Goal: Task Accomplishment & Management: Complete application form

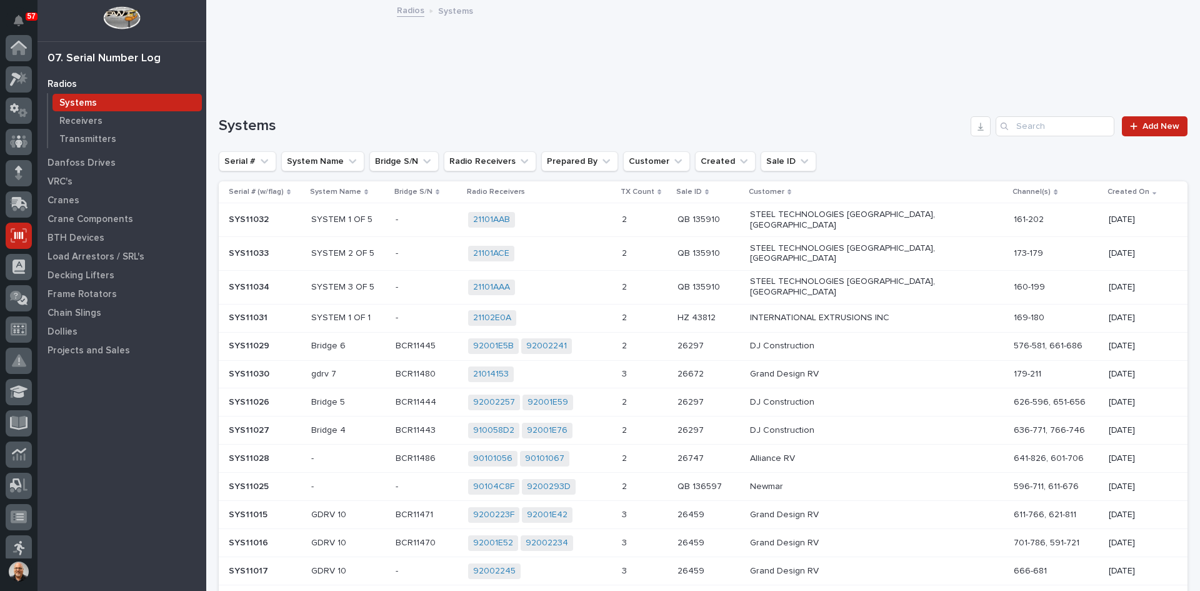
scroll to position [164, 0]
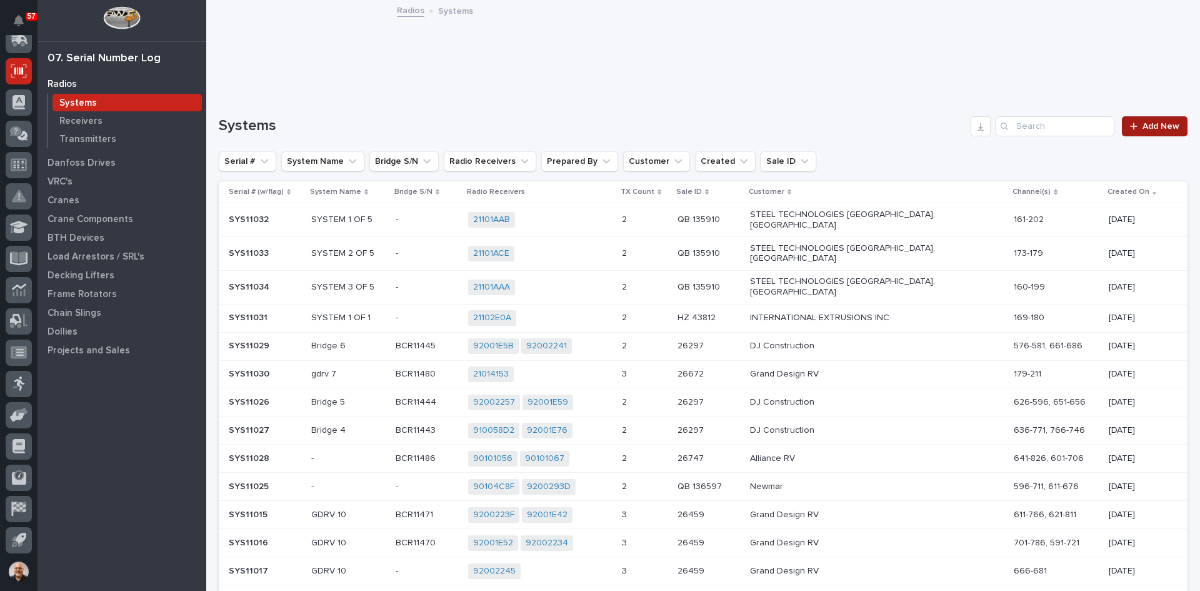
click at [1149, 129] on span "Add New" at bounding box center [1160, 126] width 37 height 9
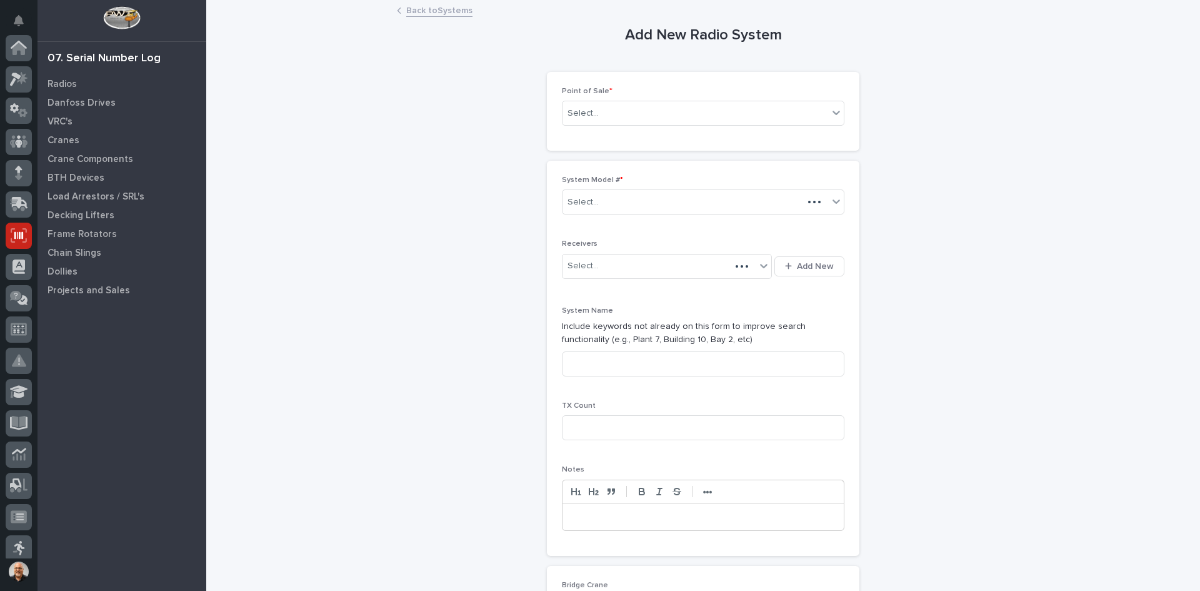
scroll to position [164, 0]
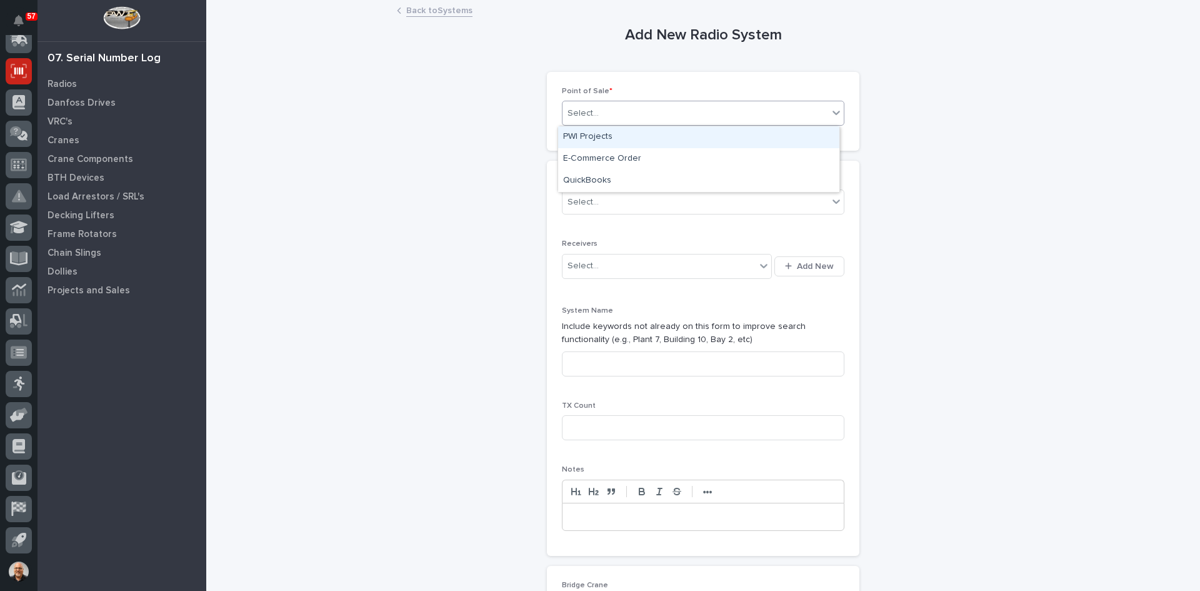
click at [603, 112] on div "Select..." at bounding box center [695, 113] width 266 height 21
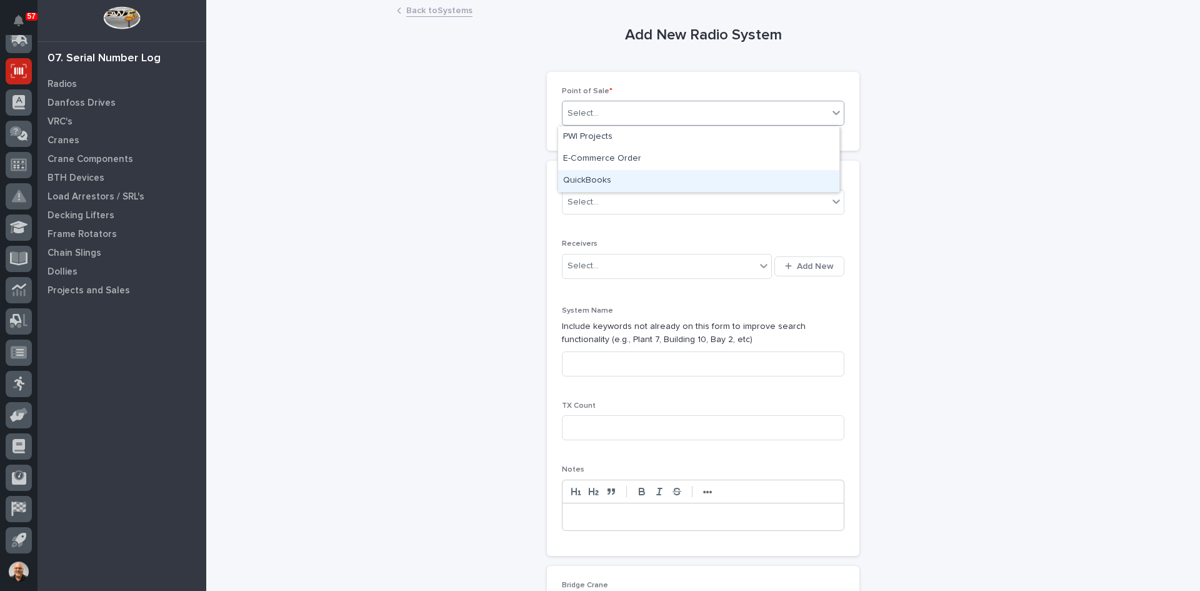
click at [589, 174] on div "QuickBooks" at bounding box center [698, 181] width 281 height 22
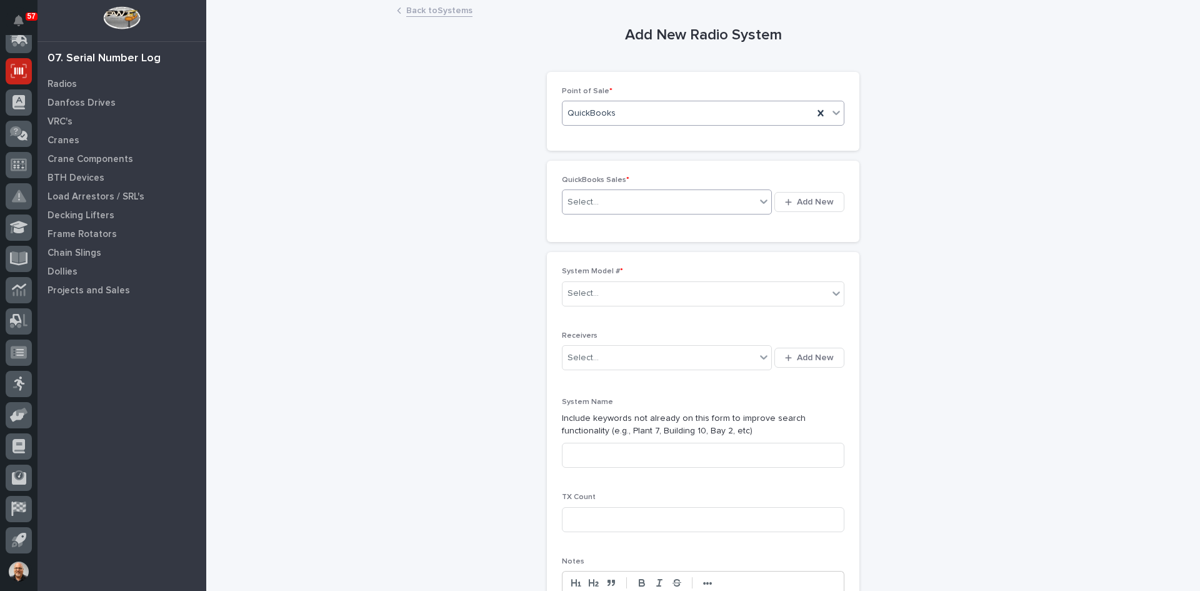
click at [590, 200] on div "Select..." at bounding box center [582, 202] width 31 height 13
type input "******"
click at [597, 226] on div "QB 135910" at bounding box center [662, 226] width 209 height 22
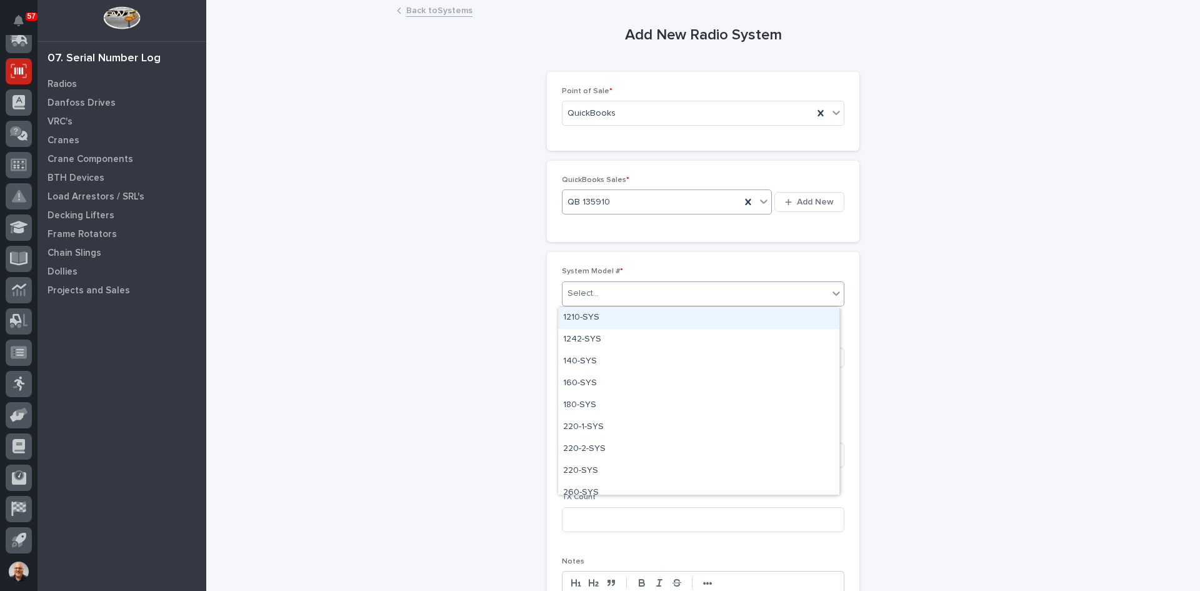
click at [604, 291] on div "Select..." at bounding box center [695, 293] width 266 height 21
type input "***"
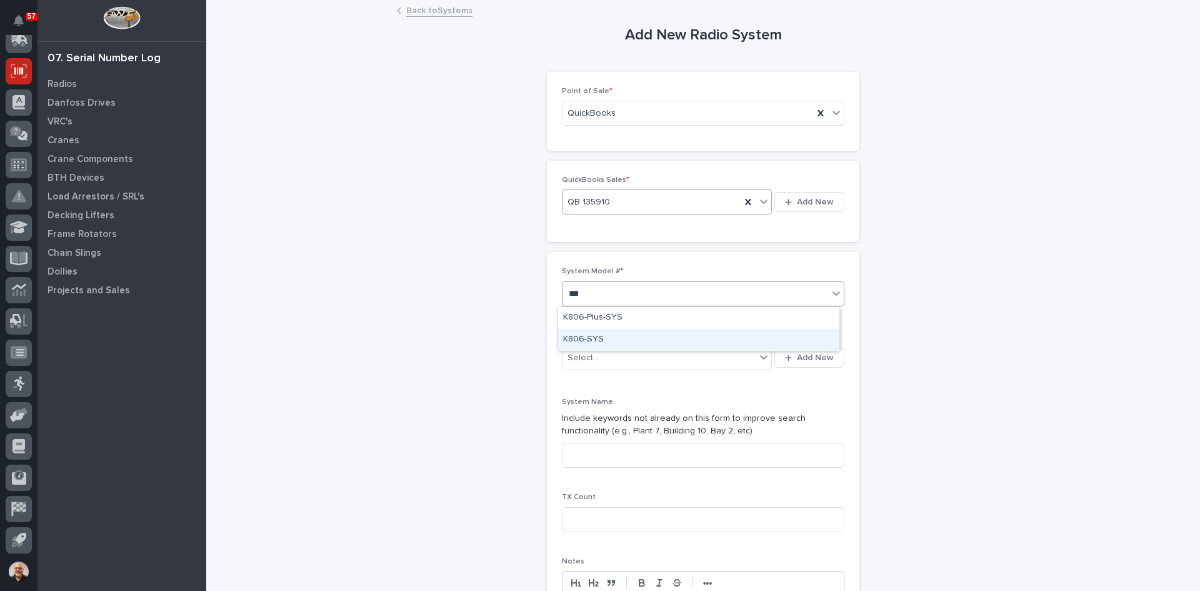
click at [594, 336] on div "K806-SYS" at bounding box center [698, 340] width 281 height 22
click at [797, 361] on span "Add New" at bounding box center [815, 357] width 37 height 11
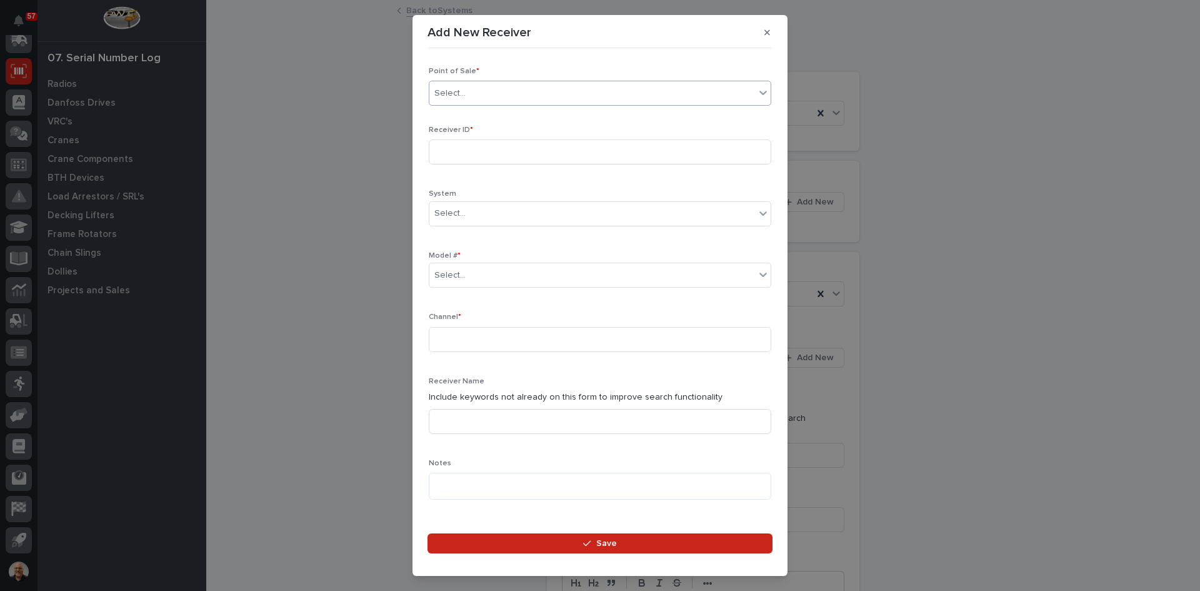
click at [472, 95] on div "Select..." at bounding box center [592, 93] width 326 height 21
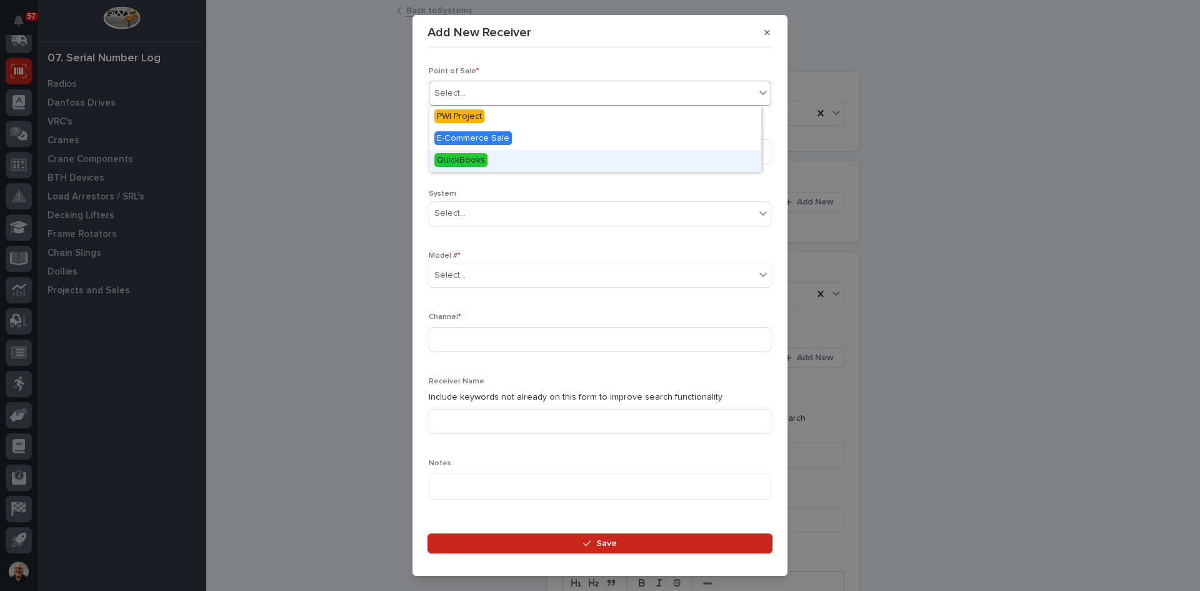
click at [462, 162] on span "QuickBooks" at bounding box center [460, 160] width 53 height 14
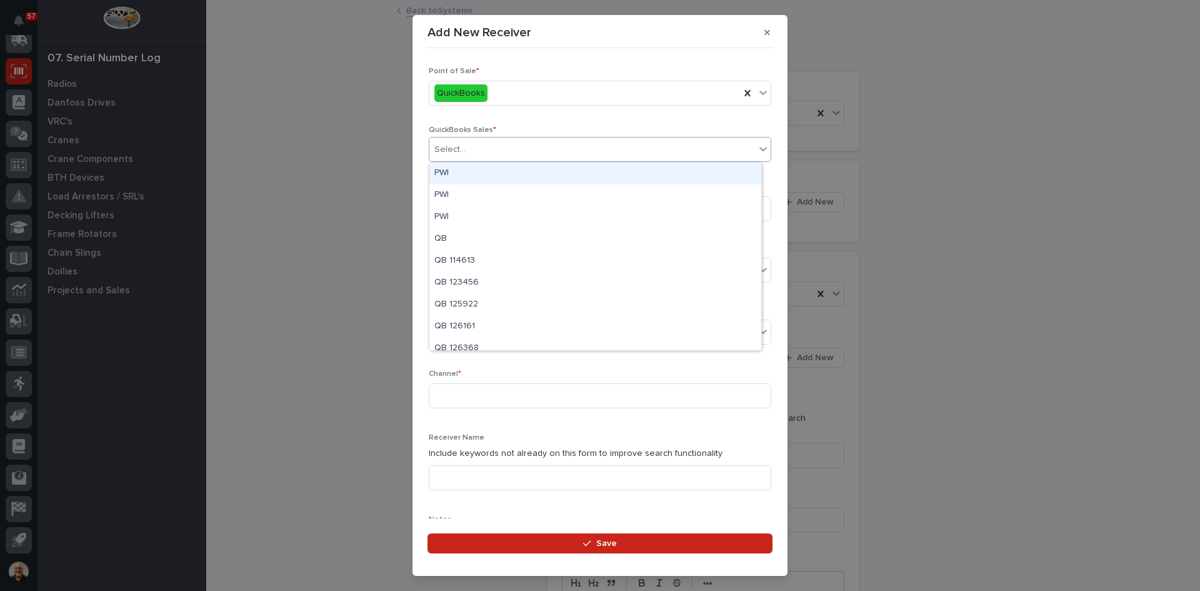
click at [482, 149] on div "Select..." at bounding box center [592, 149] width 326 height 21
type input "******"
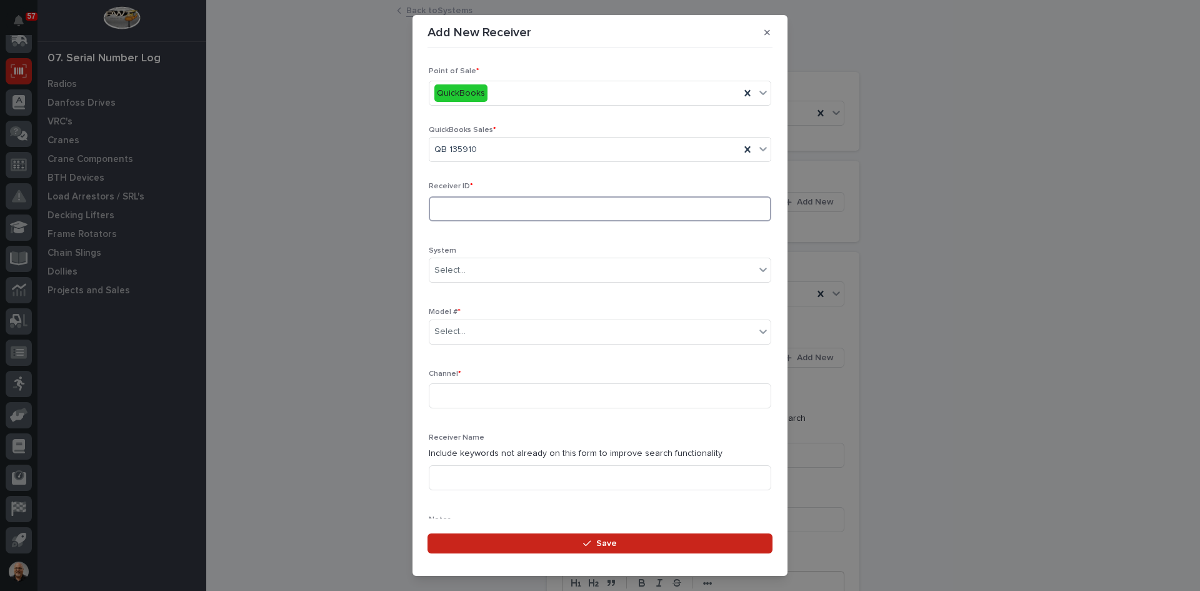
click at [458, 207] on input at bounding box center [600, 208] width 342 height 25
type input "21101AAC"
click at [469, 332] on div "Select..." at bounding box center [592, 331] width 326 height 21
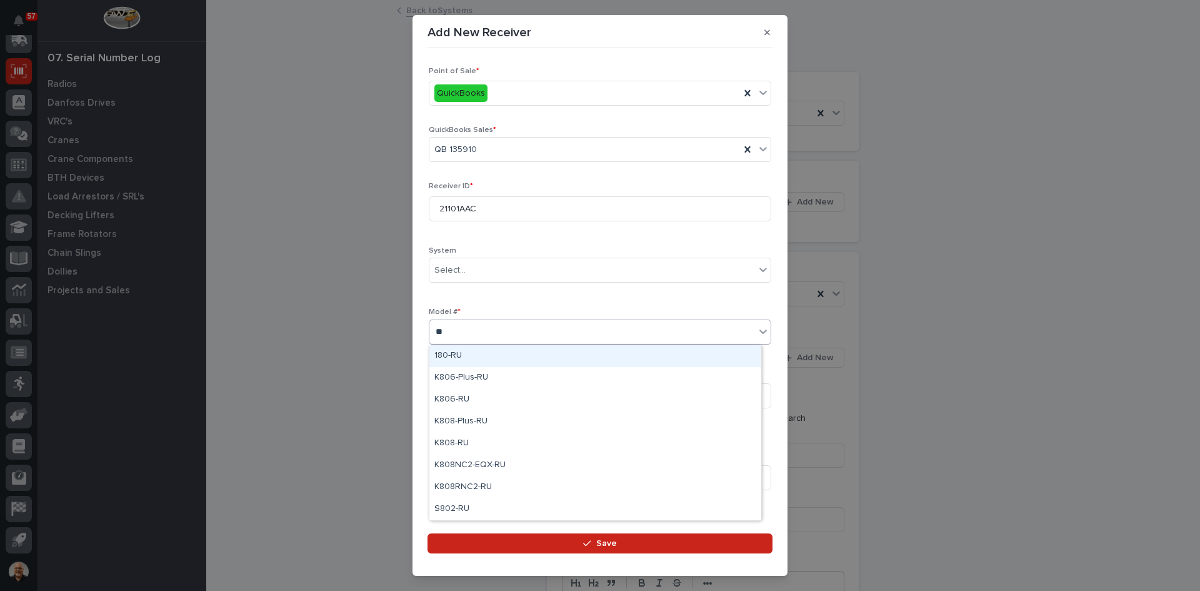
type input "***"
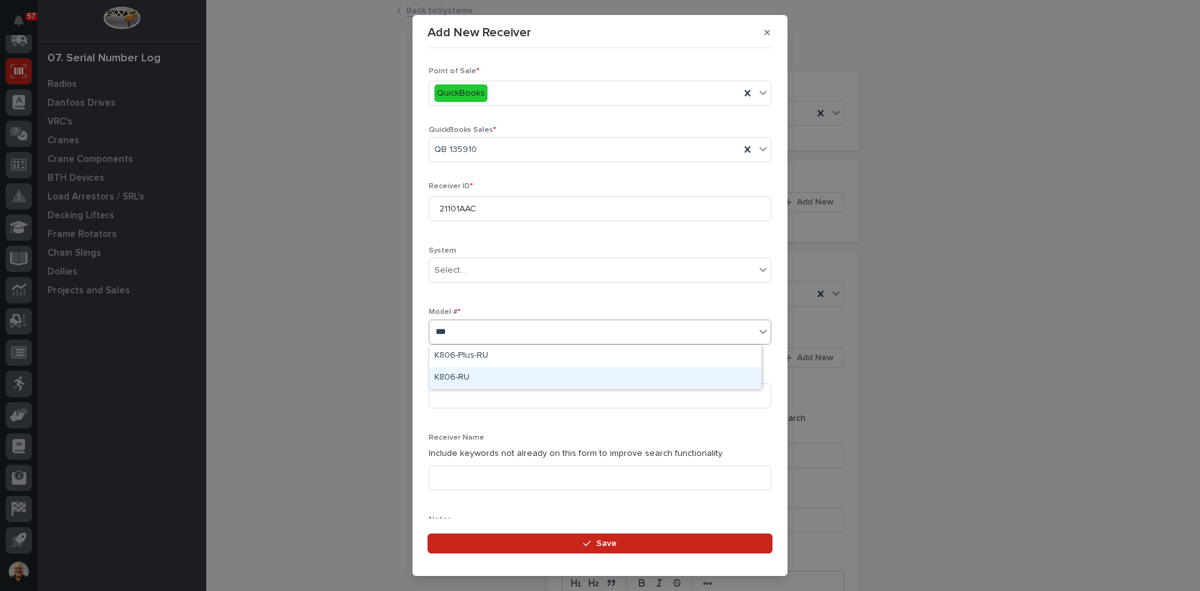
click at [466, 375] on div "K806-RU" at bounding box center [595, 378] width 332 height 22
click at [442, 395] on input at bounding box center [600, 395] width 342 height 25
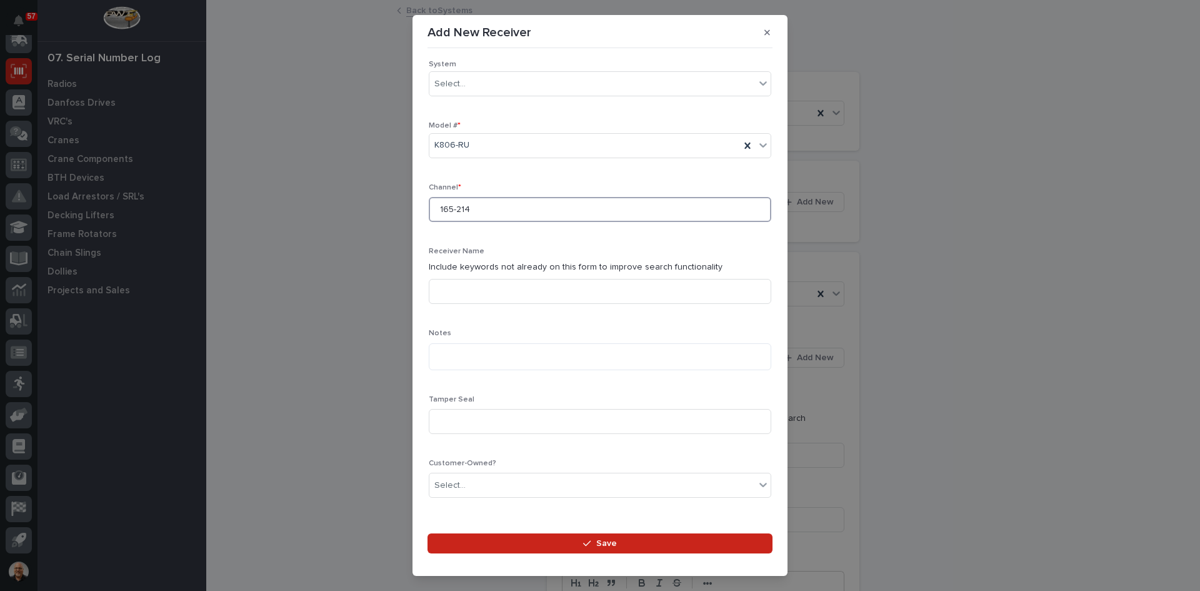
scroll to position [187, 0]
type input "165-214"
click at [437, 351] on textarea at bounding box center [600, 355] width 342 height 27
paste textarea "**********"
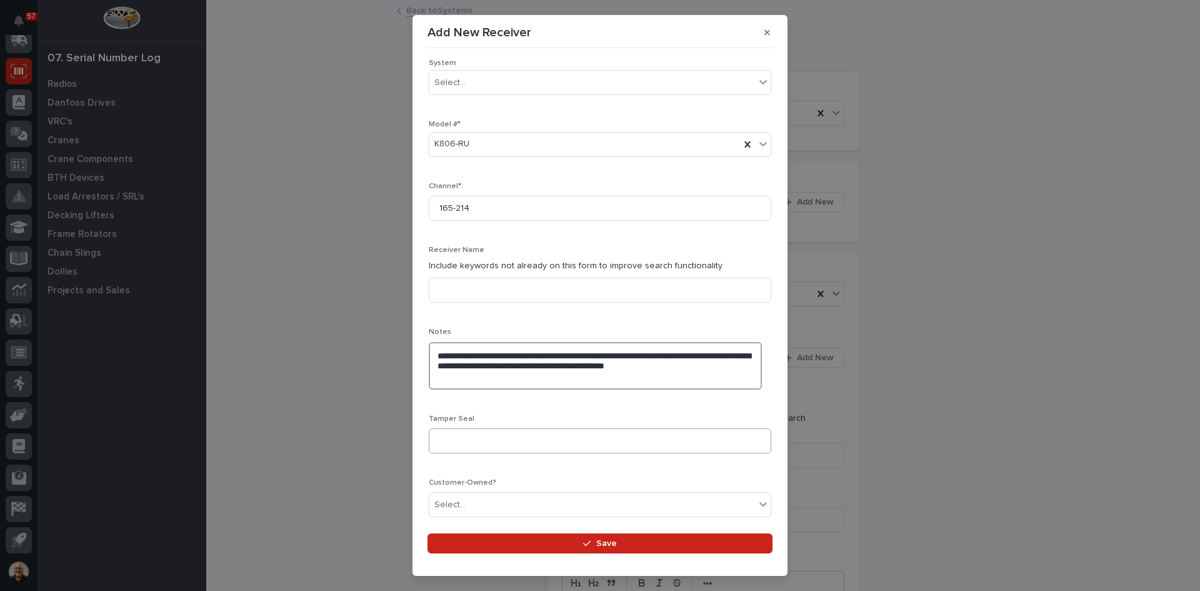
type textarea "**********"
click at [444, 438] on input at bounding box center [600, 440] width 342 height 25
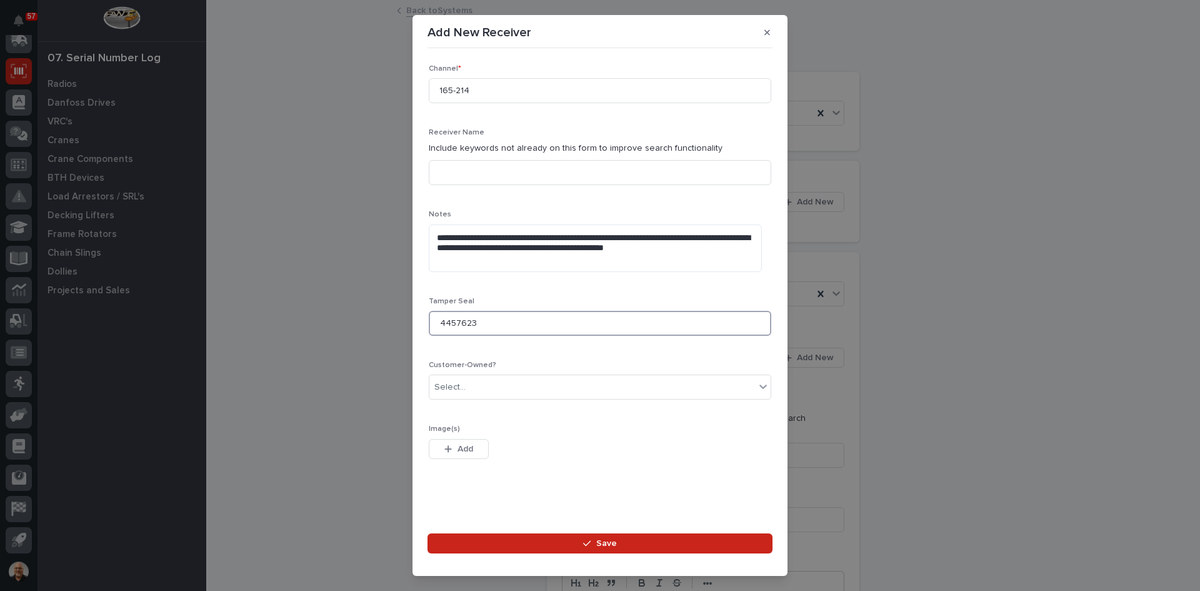
scroll to position [306, 0]
type input "4457623"
click at [601, 541] on span "Save" at bounding box center [606, 542] width 21 height 11
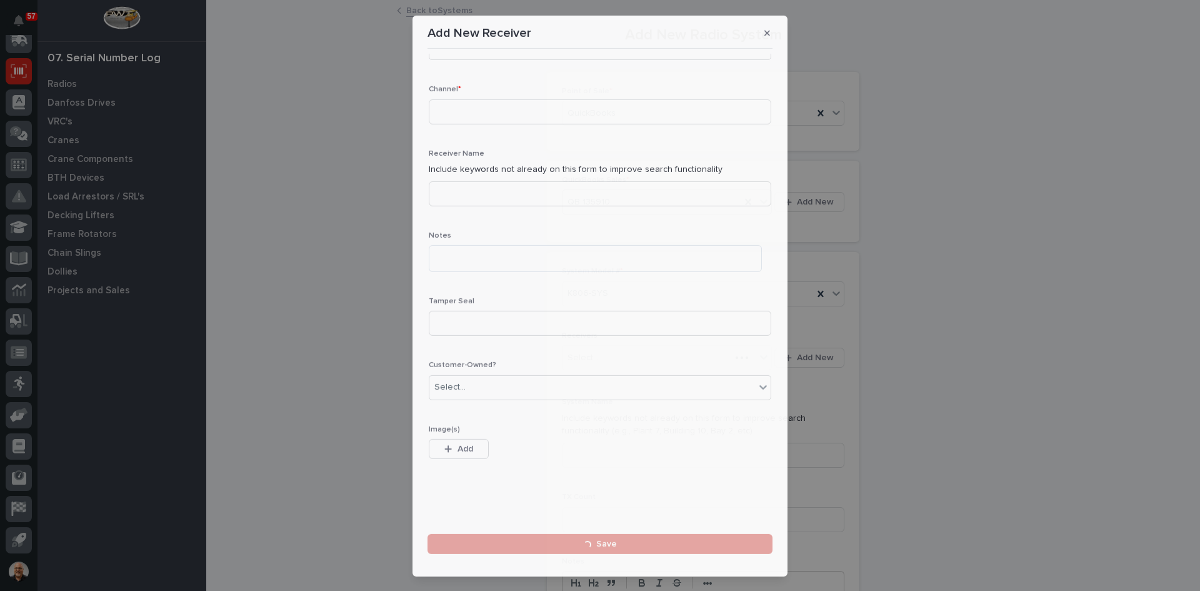
scroll to position [0, 0]
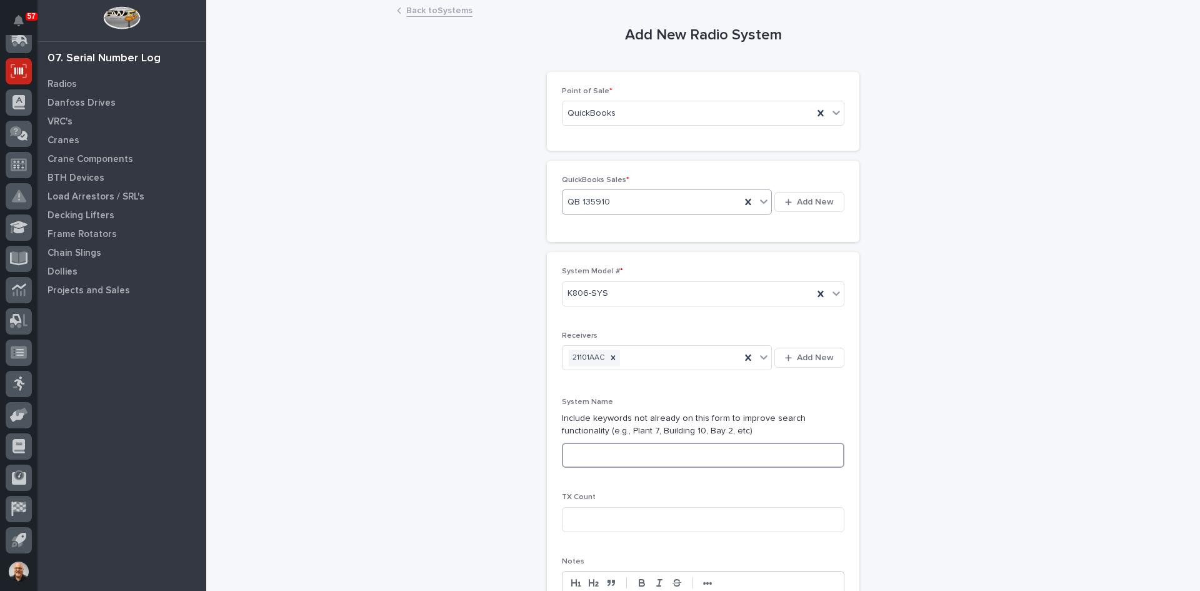
click at [569, 447] on input at bounding box center [703, 454] width 282 height 25
type input "SYSTEM 4 OF 5"
click at [571, 516] on input at bounding box center [703, 519] width 282 height 25
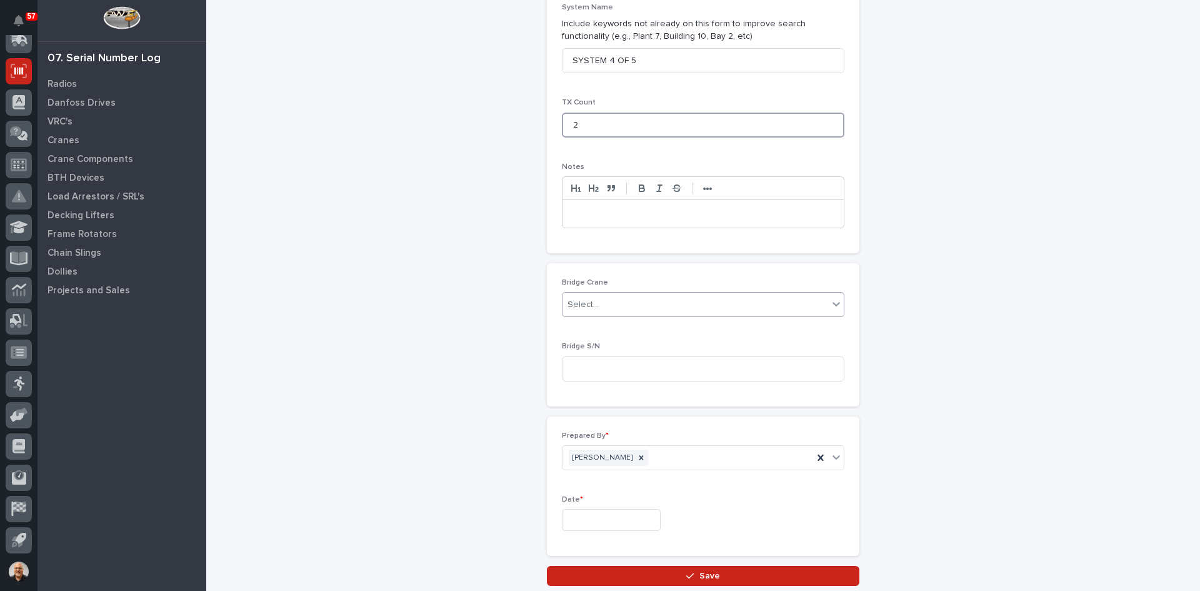
scroll to position [437, 0]
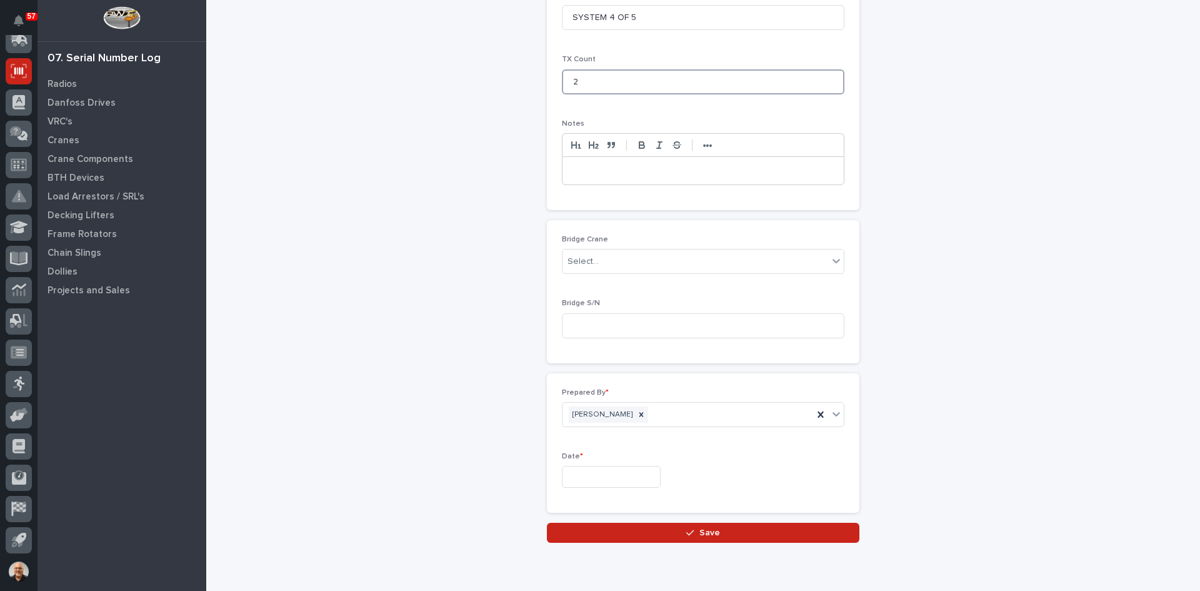
type input "2"
click at [594, 476] on input "text" at bounding box center [611, 477] width 99 height 22
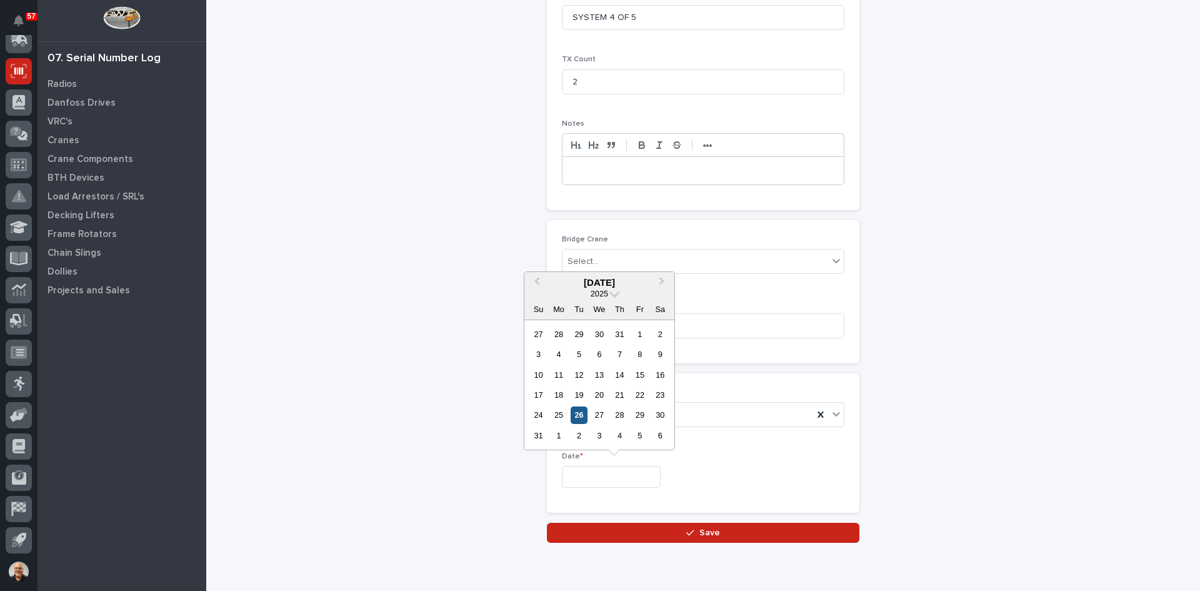
click at [579, 414] on div "26" at bounding box center [579, 414] width 17 height 17
type input "**********"
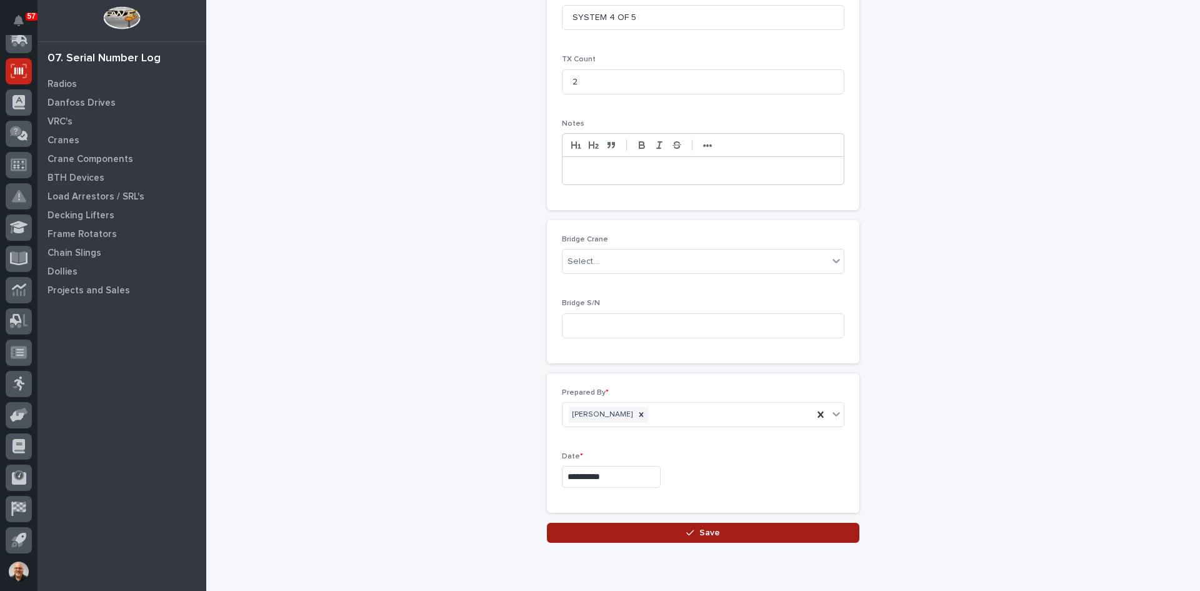
click at [702, 532] on span "Save" at bounding box center [709, 532] width 21 height 11
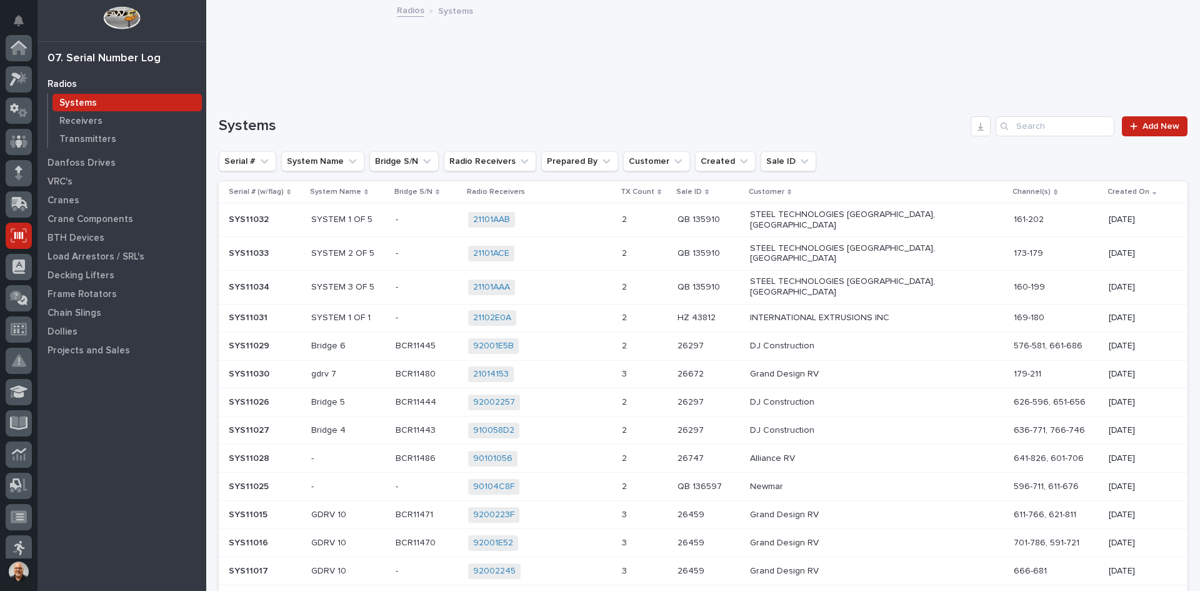
scroll to position [164, 0]
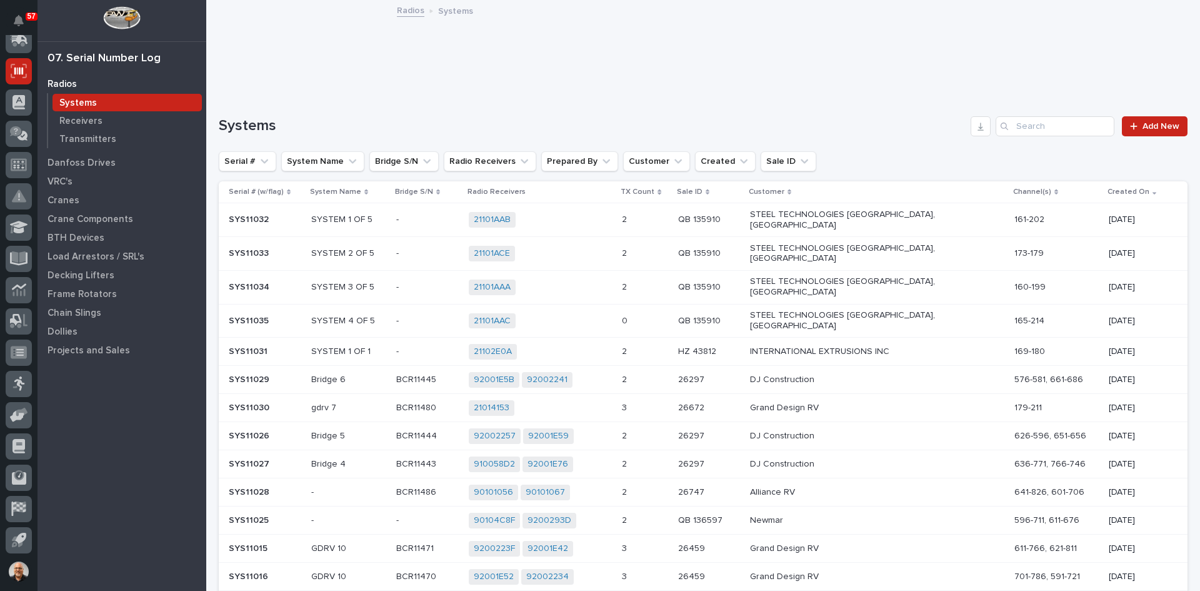
click at [692, 313] on p "QB 135910" at bounding box center [700, 319] width 45 height 13
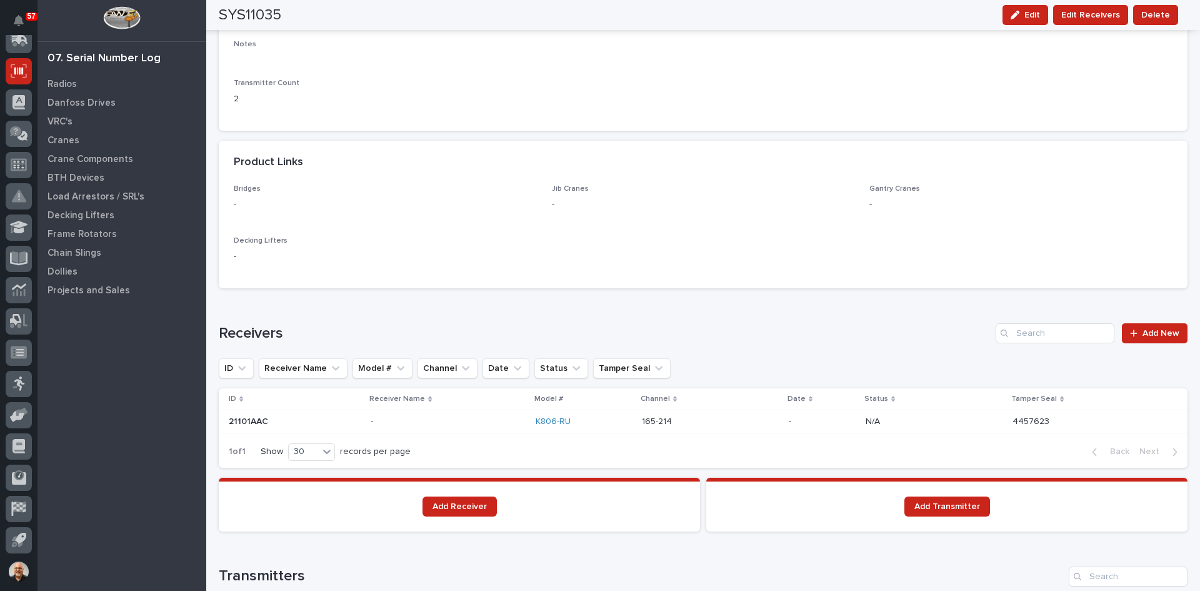
scroll to position [687, 0]
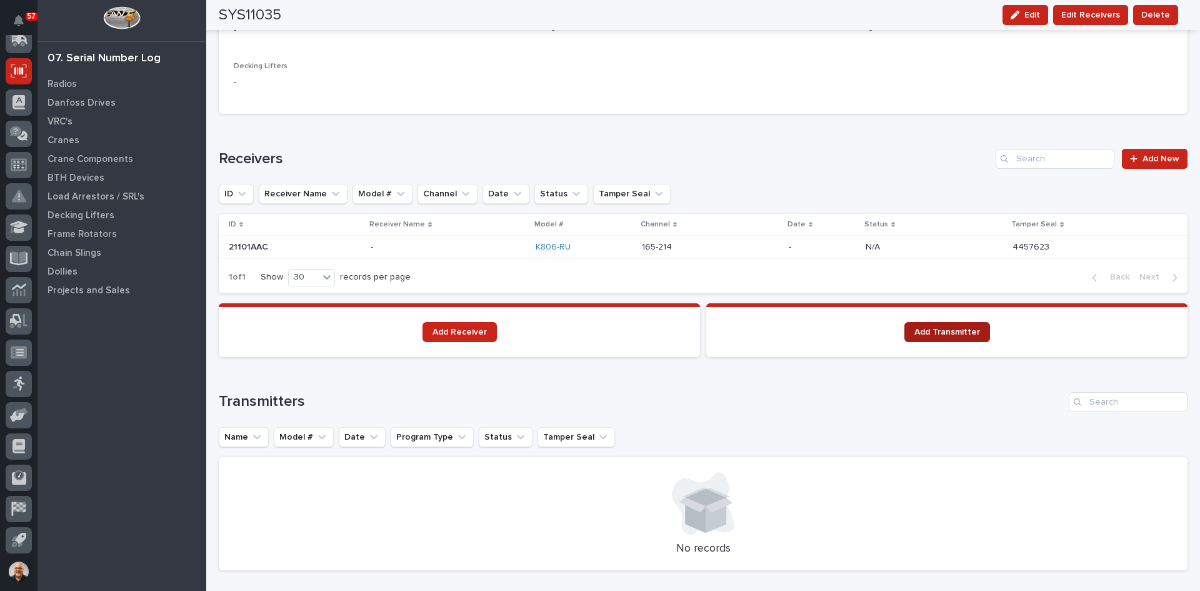
click at [945, 333] on span "Add Transmitter" at bounding box center [947, 331] width 66 height 9
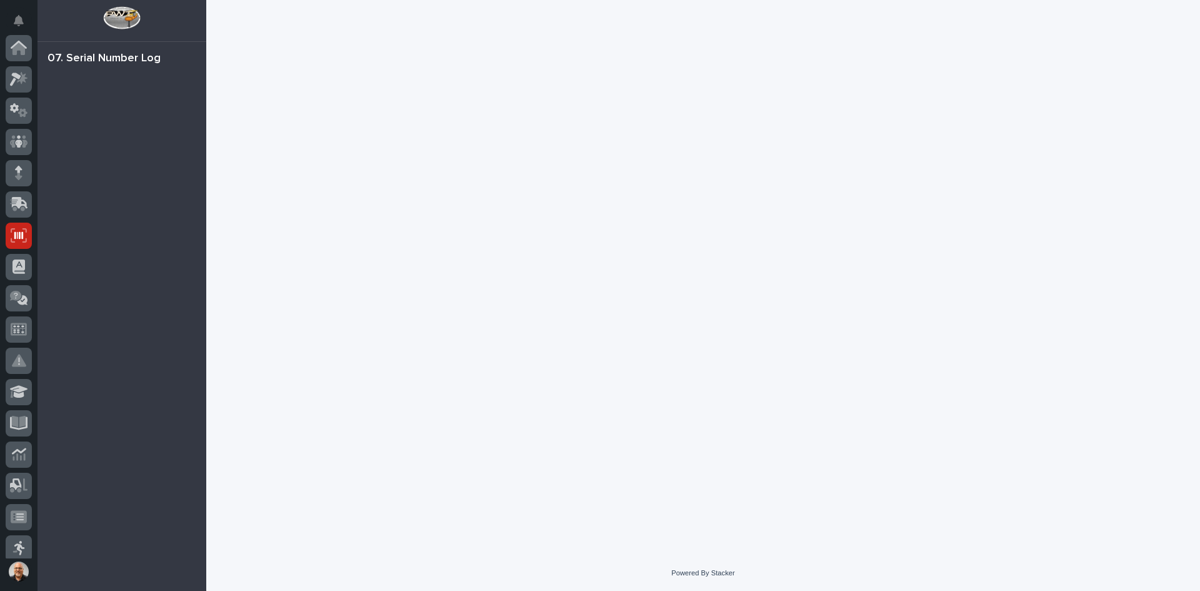
scroll to position [164, 0]
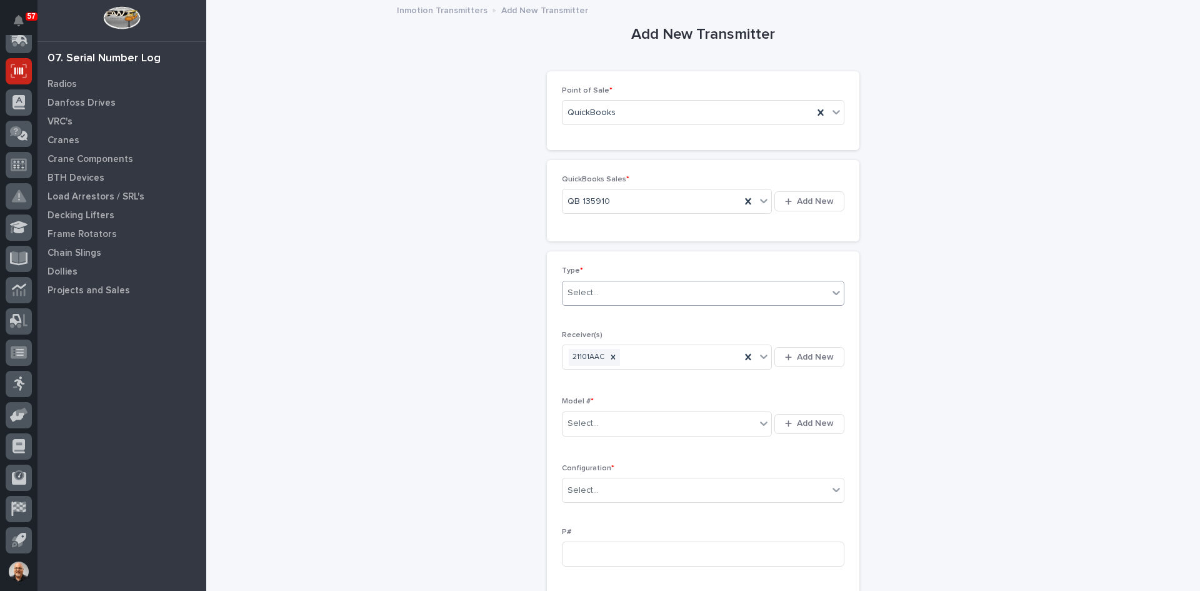
click at [605, 302] on div "Select..." at bounding box center [695, 292] width 266 height 21
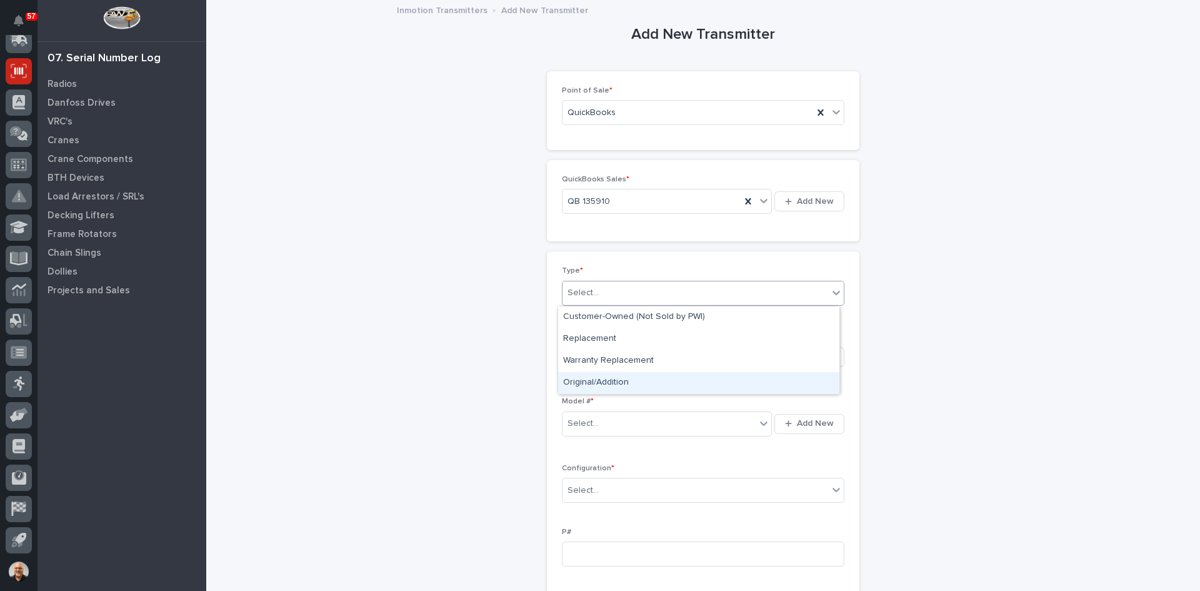
click at [601, 384] on div "Original/Addition" at bounding box center [698, 383] width 281 height 22
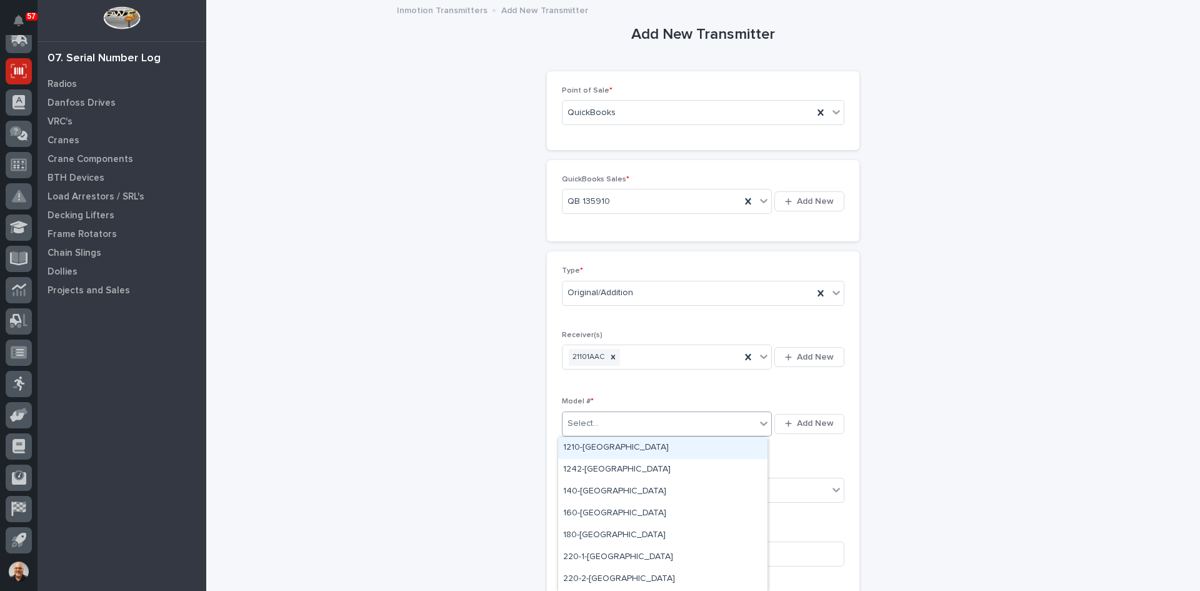
click at [601, 430] on div "Select..." at bounding box center [658, 423] width 193 height 21
type input "***"
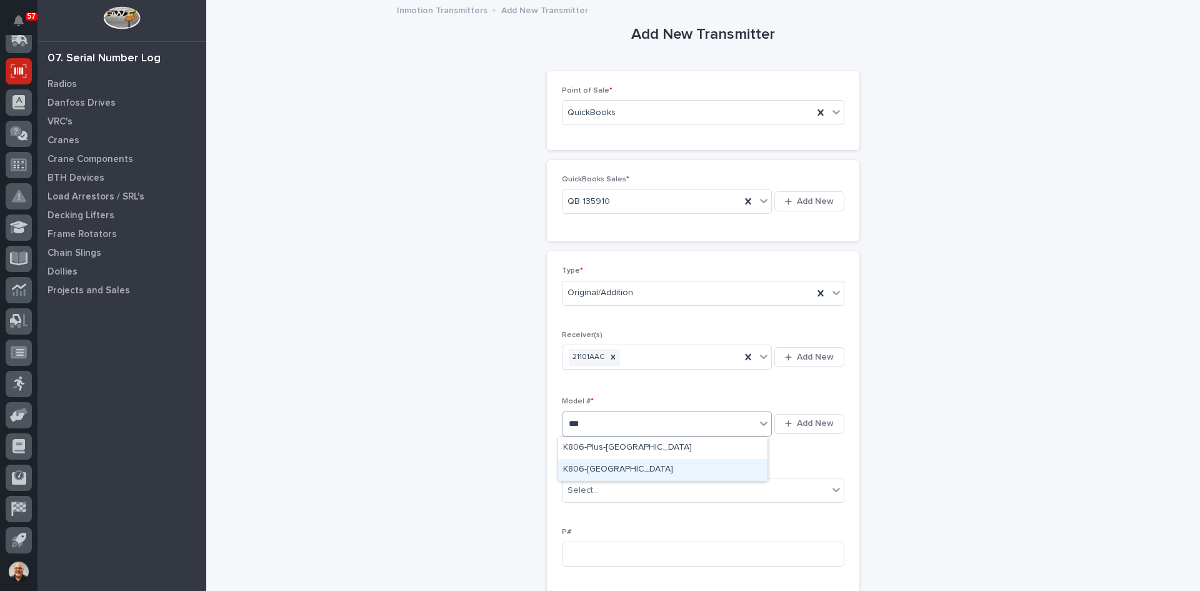
click at [587, 469] on div "K806-[GEOGRAPHIC_DATA]" at bounding box center [662, 470] width 209 height 22
click at [607, 486] on div "Select..." at bounding box center [695, 490] width 266 height 21
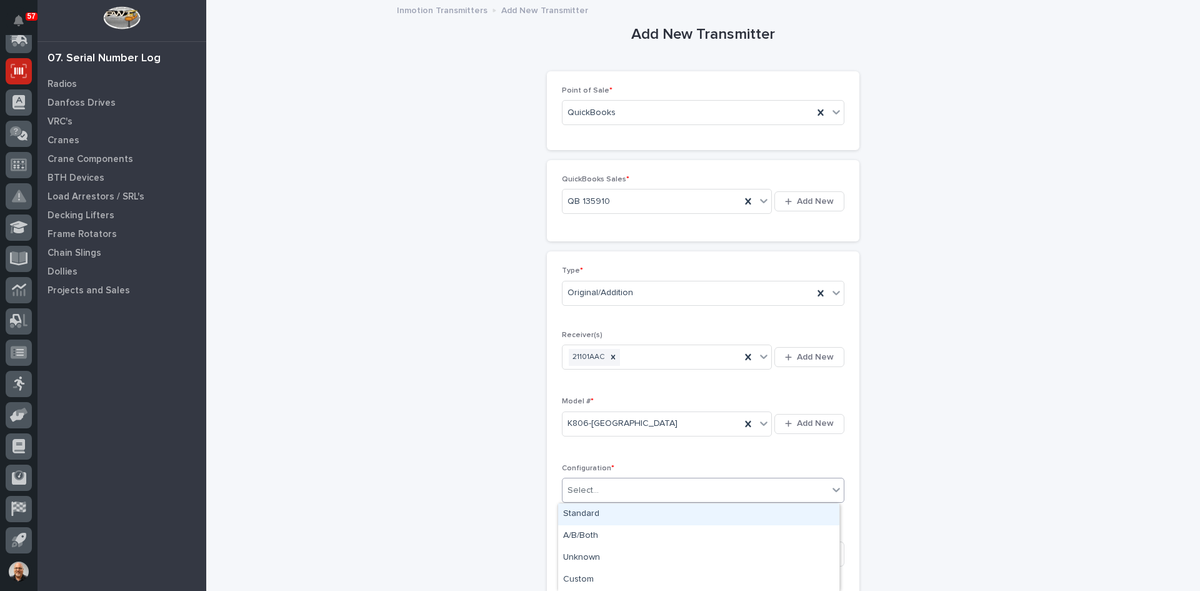
click at [587, 519] on div "Standard" at bounding box center [698, 514] width 281 height 22
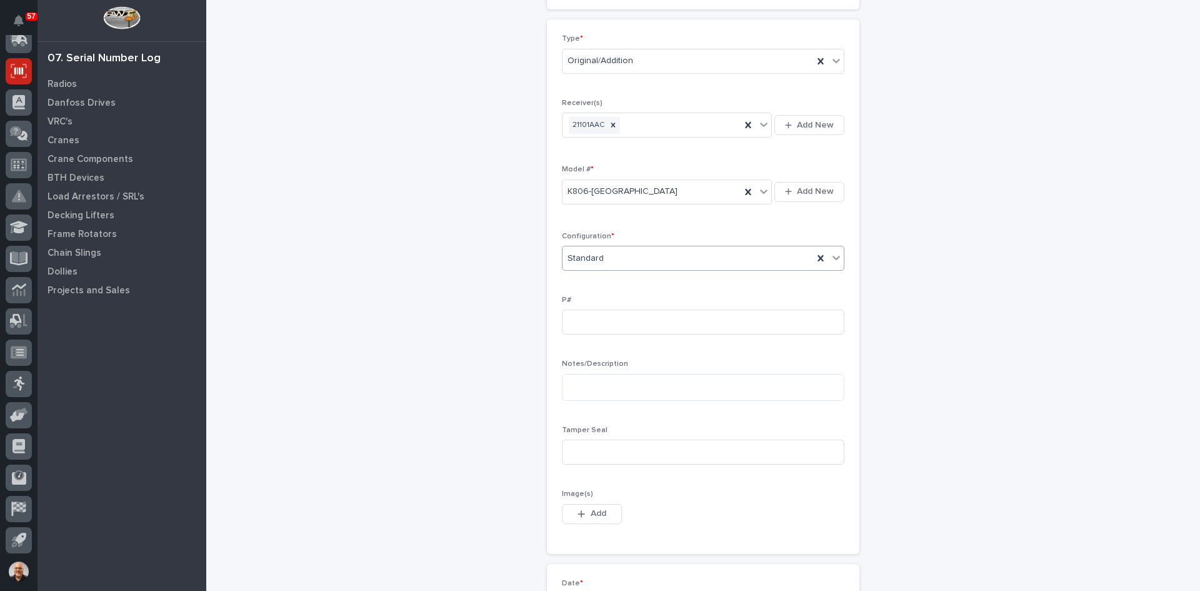
scroll to position [250, 0]
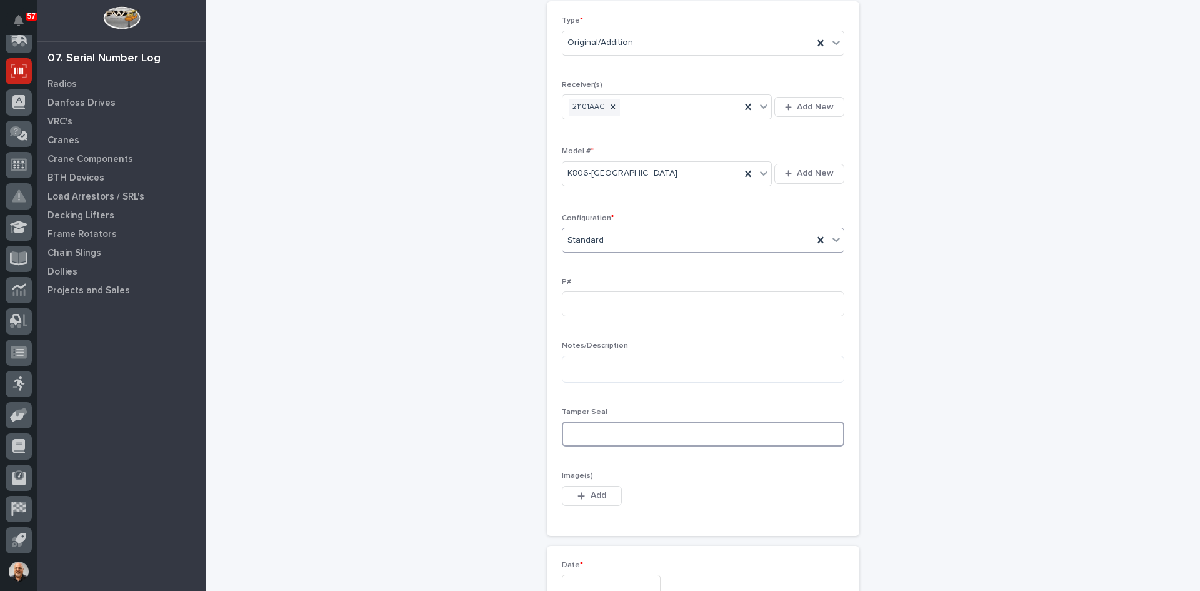
click at [576, 435] on input at bounding box center [703, 433] width 282 height 25
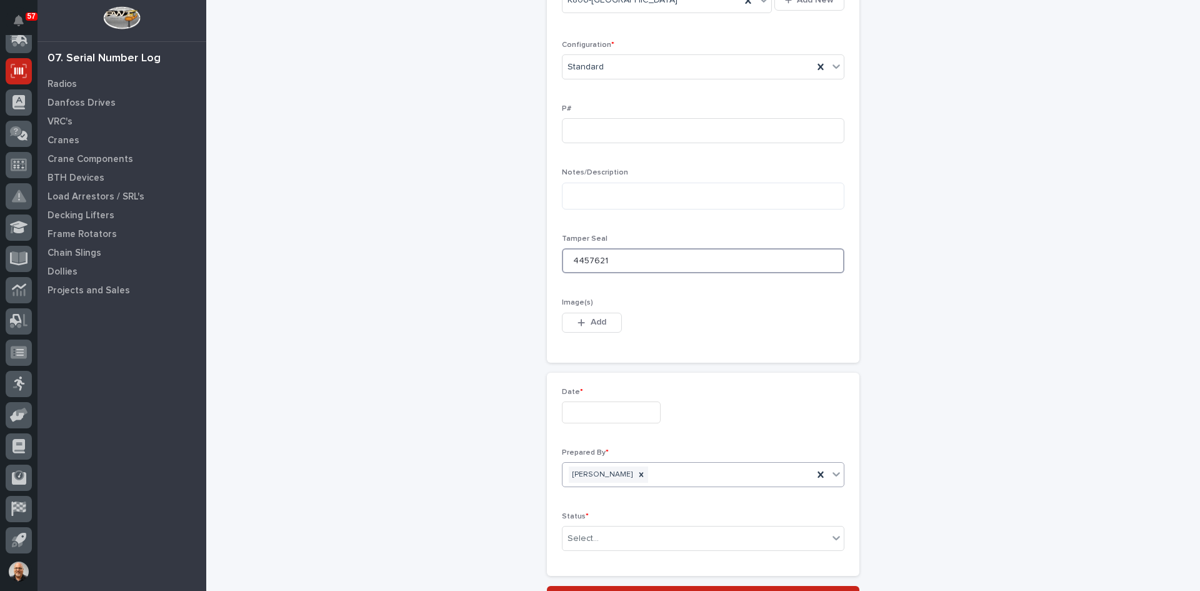
scroll to position [437, 0]
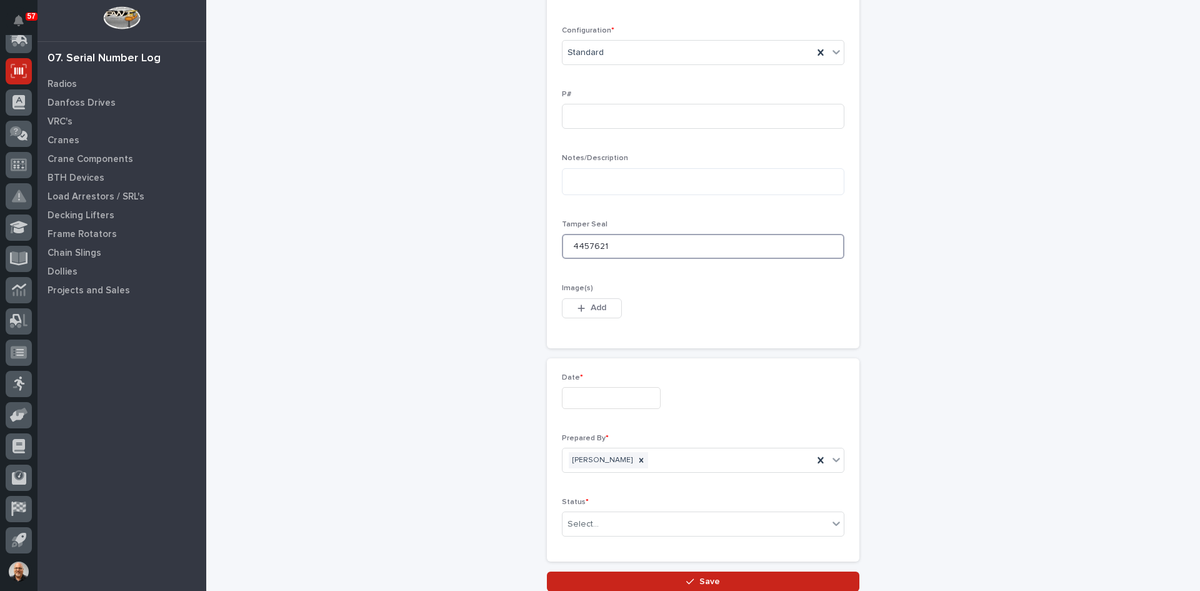
type input "4457621"
click at [603, 397] on input "text" at bounding box center [611, 398] width 99 height 22
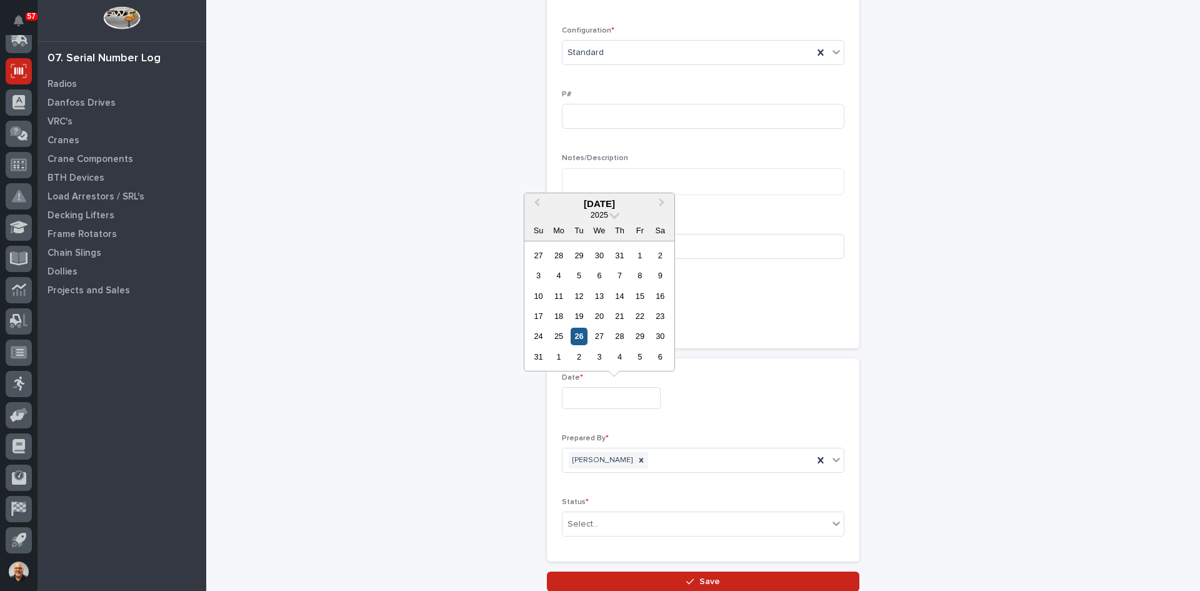
click at [583, 337] on div "26" at bounding box center [579, 335] width 17 height 17
type input "**********"
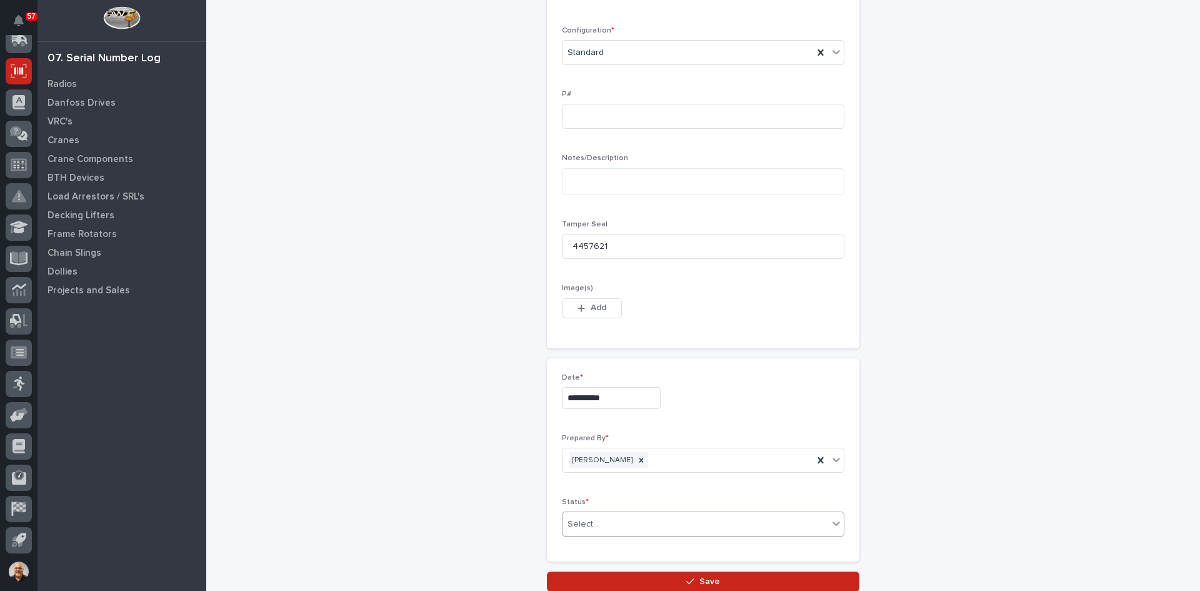
click at [617, 522] on div "Select..." at bounding box center [695, 524] width 266 height 21
click at [589, 497] on div "Complete" at bounding box center [698, 500] width 281 height 22
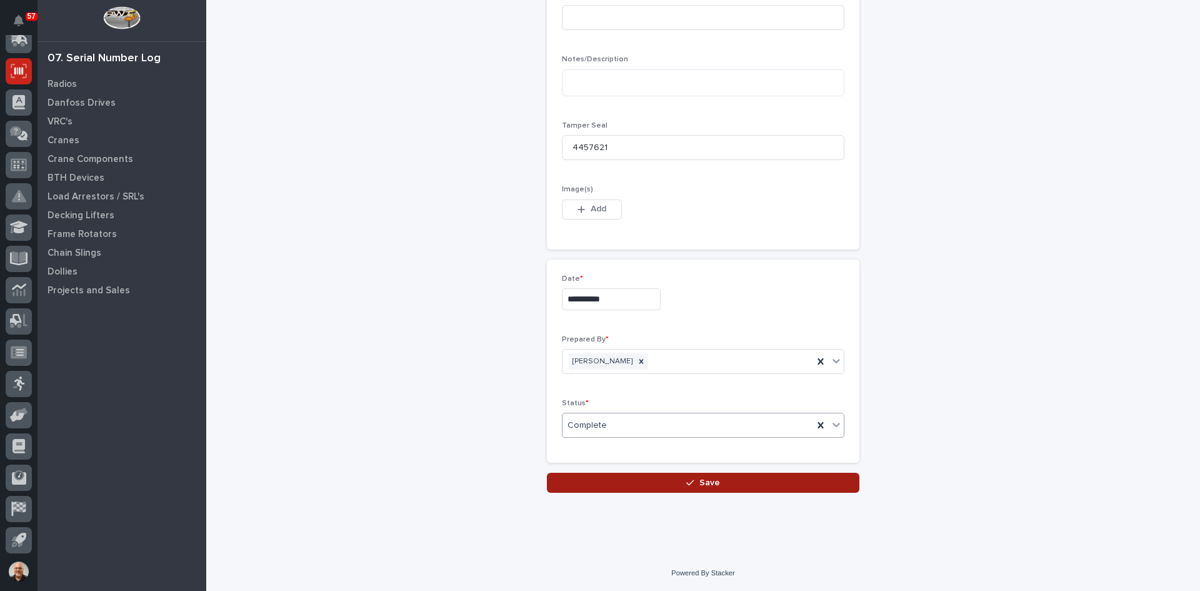
click at [703, 484] on span "Save" at bounding box center [709, 482] width 21 height 11
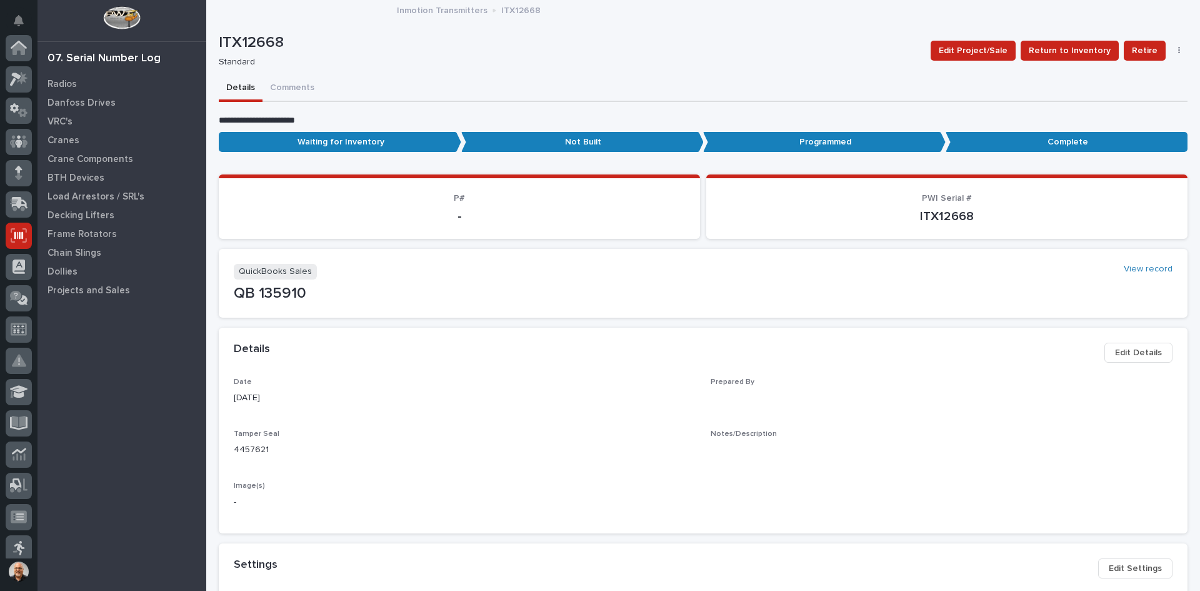
scroll to position [164, 0]
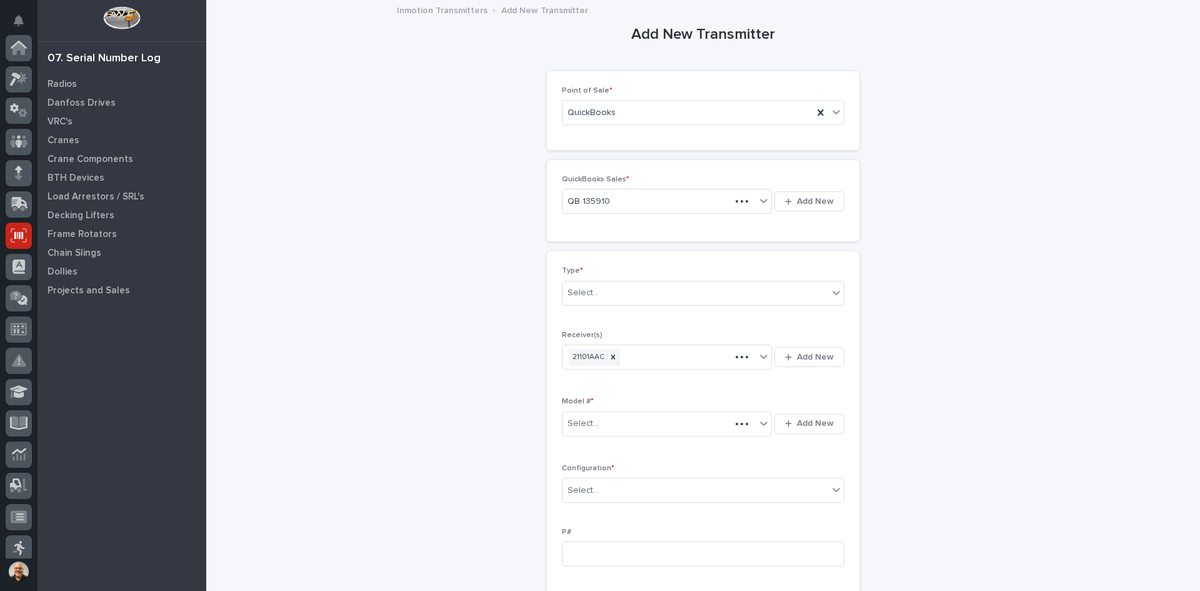
scroll to position [164, 0]
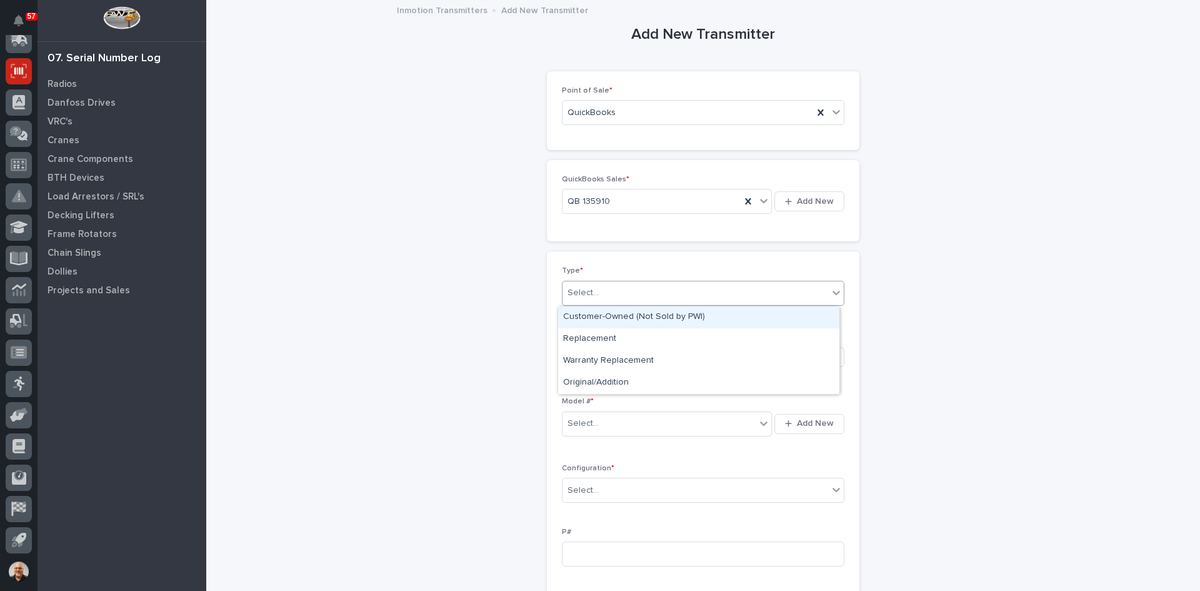
click at [599, 293] on div "Select..." at bounding box center [695, 292] width 266 height 21
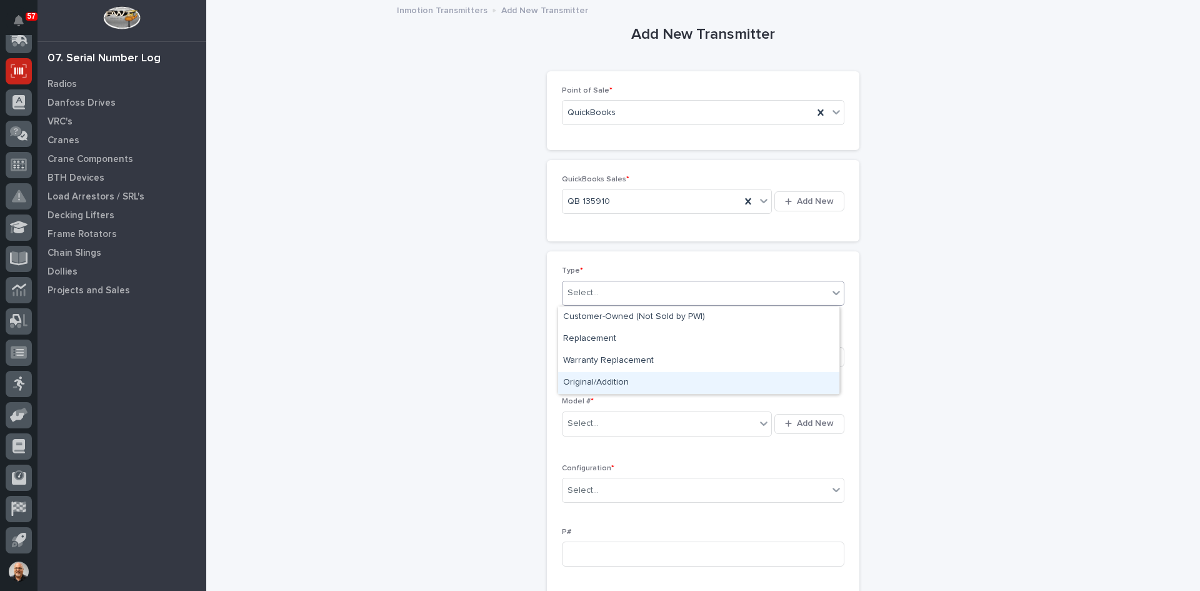
click at [604, 380] on div "Original/Addition" at bounding box center [698, 383] width 281 height 22
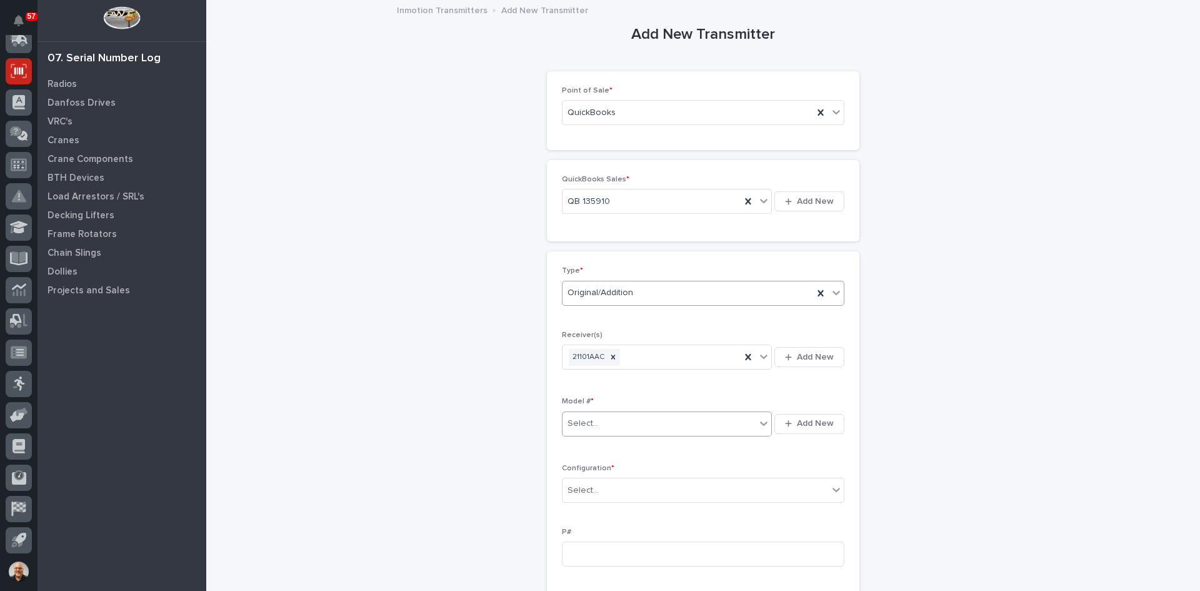
click at [606, 421] on div "Select..." at bounding box center [658, 423] width 193 height 21
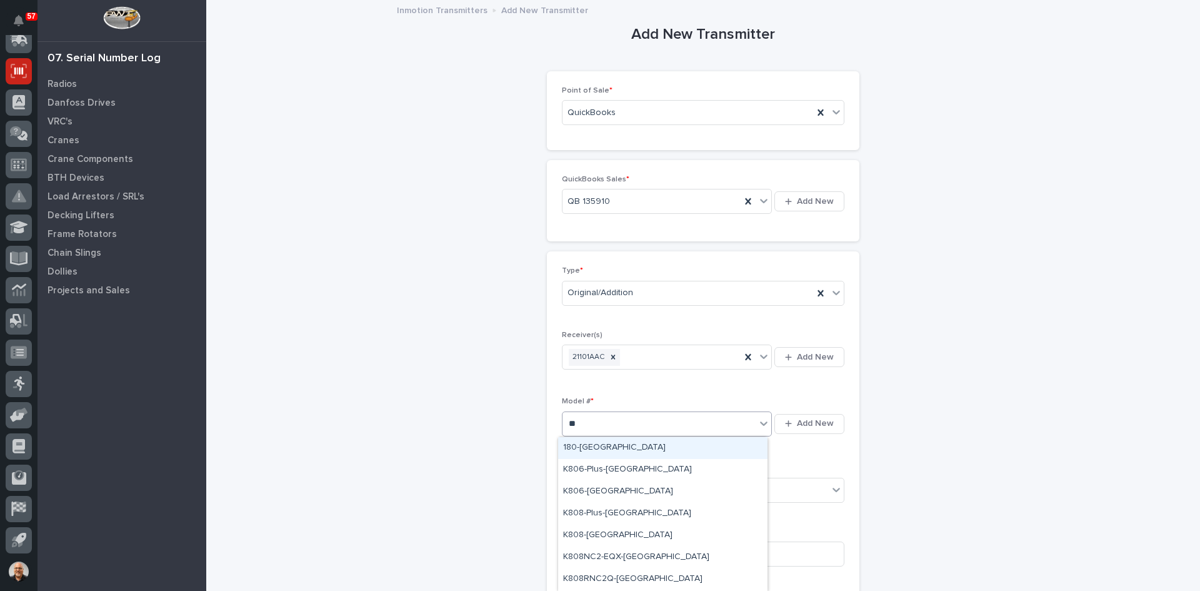
type input "***"
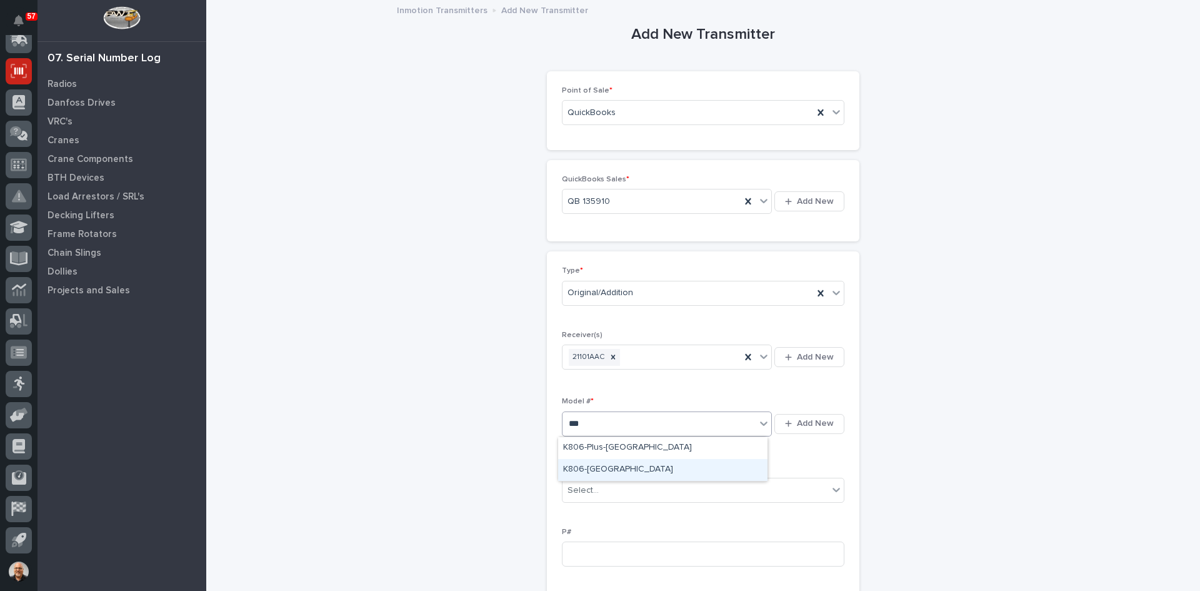
click at [598, 468] on div "K806-[GEOGRAPHIC_DATA]" at bounding box center [662, 470] width 209 height 22
click at [605, 487] on div "Select..." at bounding box center [695, 490] width 266 height 21
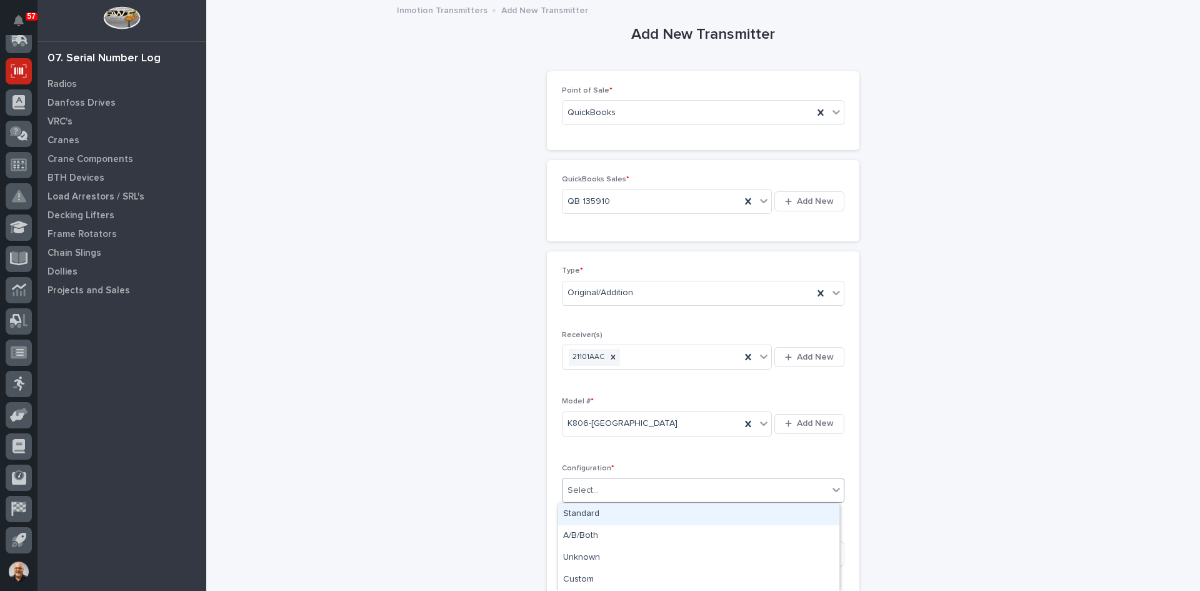
click at [593, 512] on div "Standard" at bounding box center [698, 514] width 281 height 22
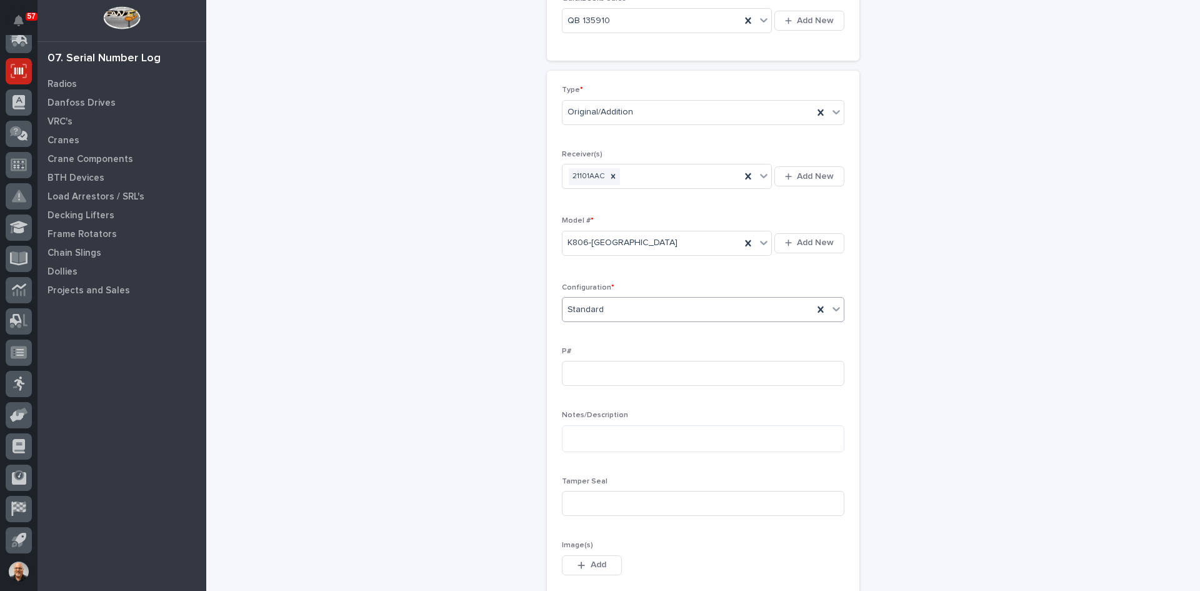
scroll to position [187, 0]
click at [596, 487] on input at bounding box center [703, 496] width 282 height 25
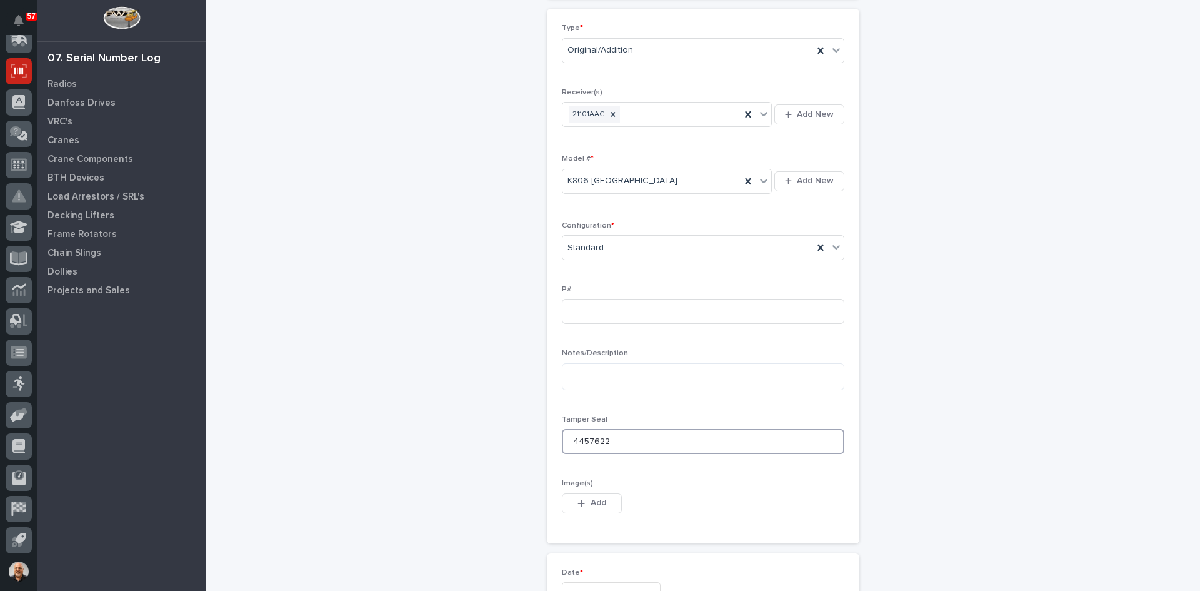
scroll to position [375, 0]
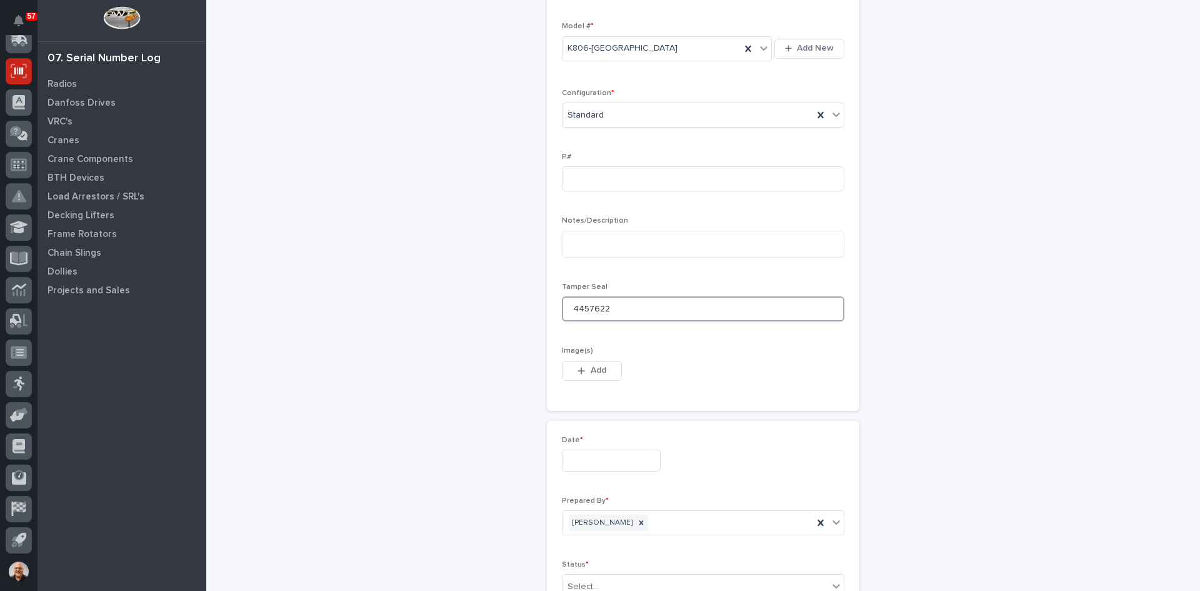
type input "4457622"
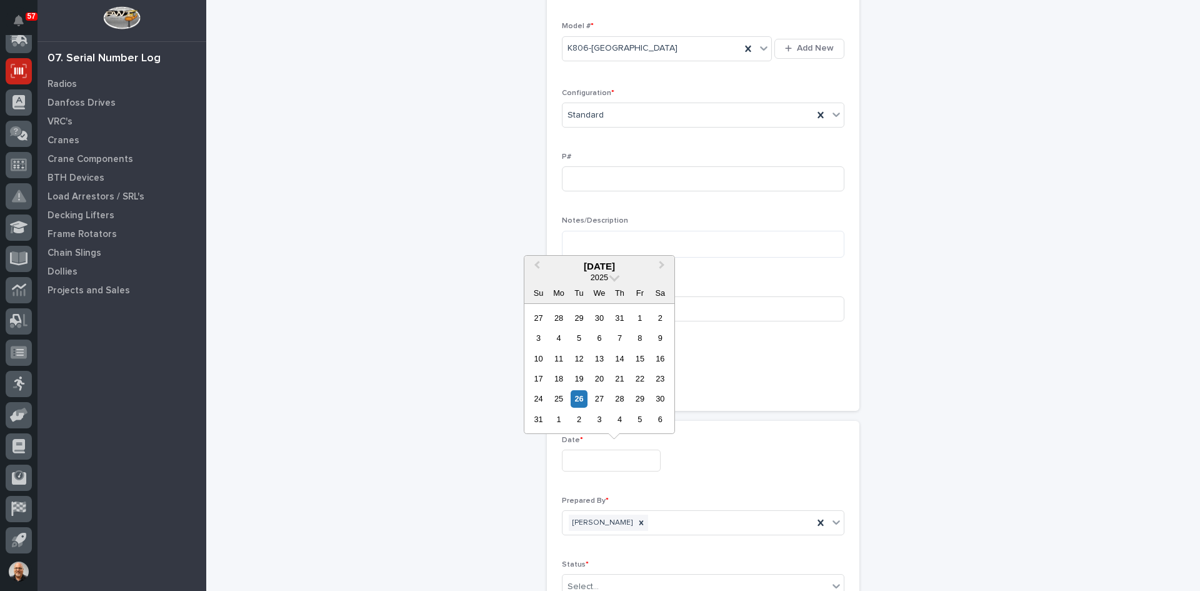
click at [589, 461] on input "text" at bounding box center [611, 460] width 99 height 22
click at [577, 398] on div "26" at bounding box center [579, 398] width 17 height 17
type input "**********"
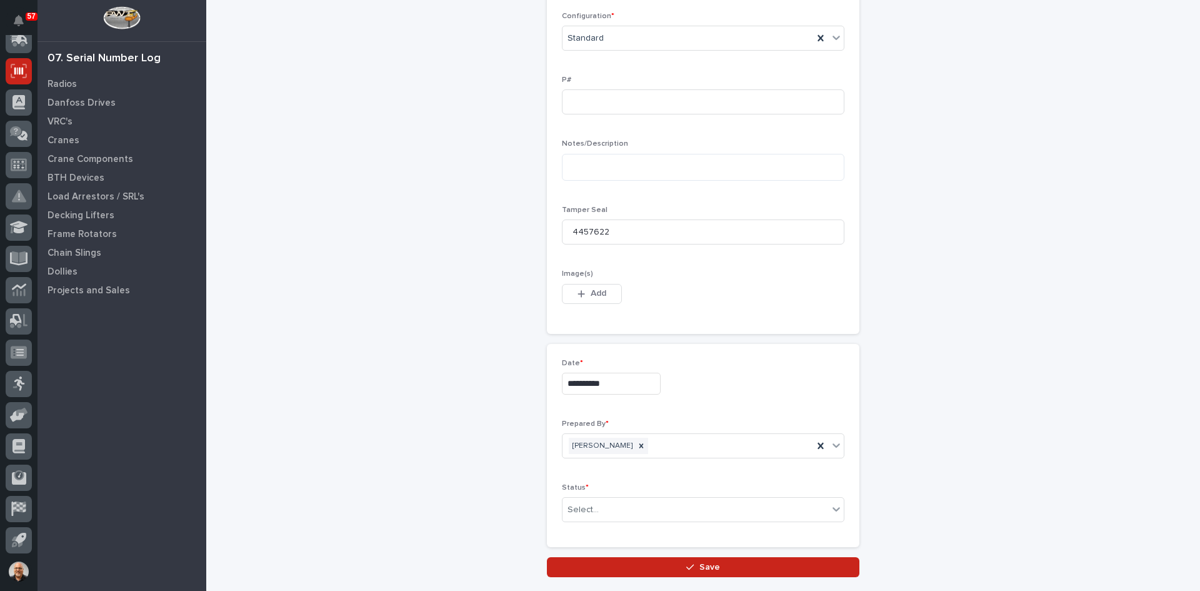
scroll to position [536, 0]
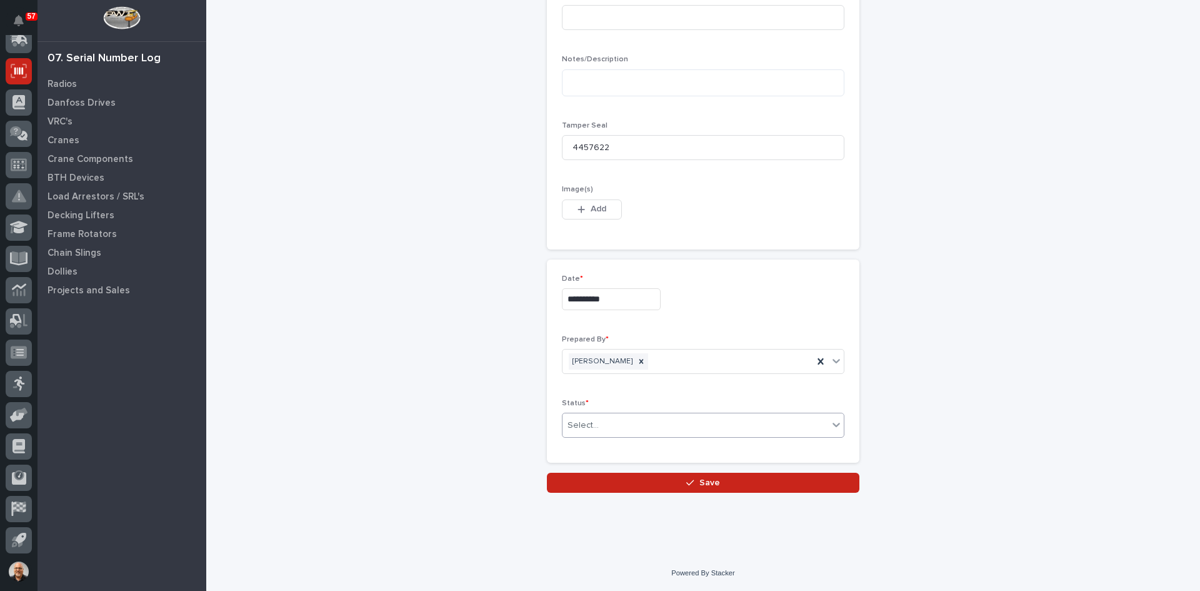
click at [599, 423] on div "Select..." at bounding box center [695, 425] width 266 height 21
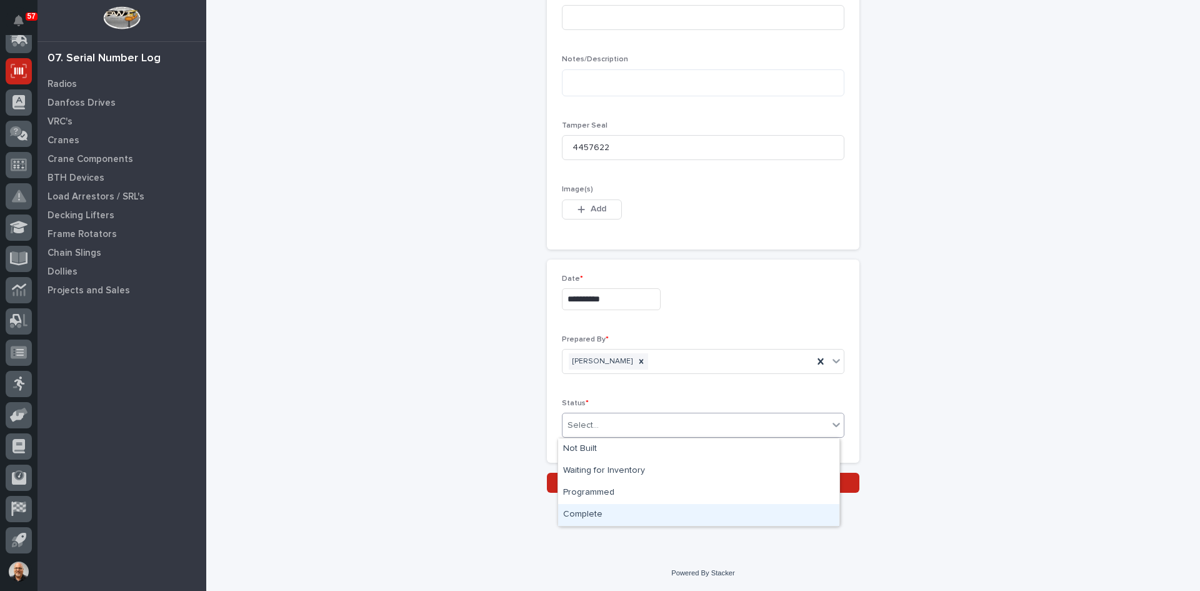
click at [588, 514] on div "Complete" at bounding box center [698, 515] width 281 height 22
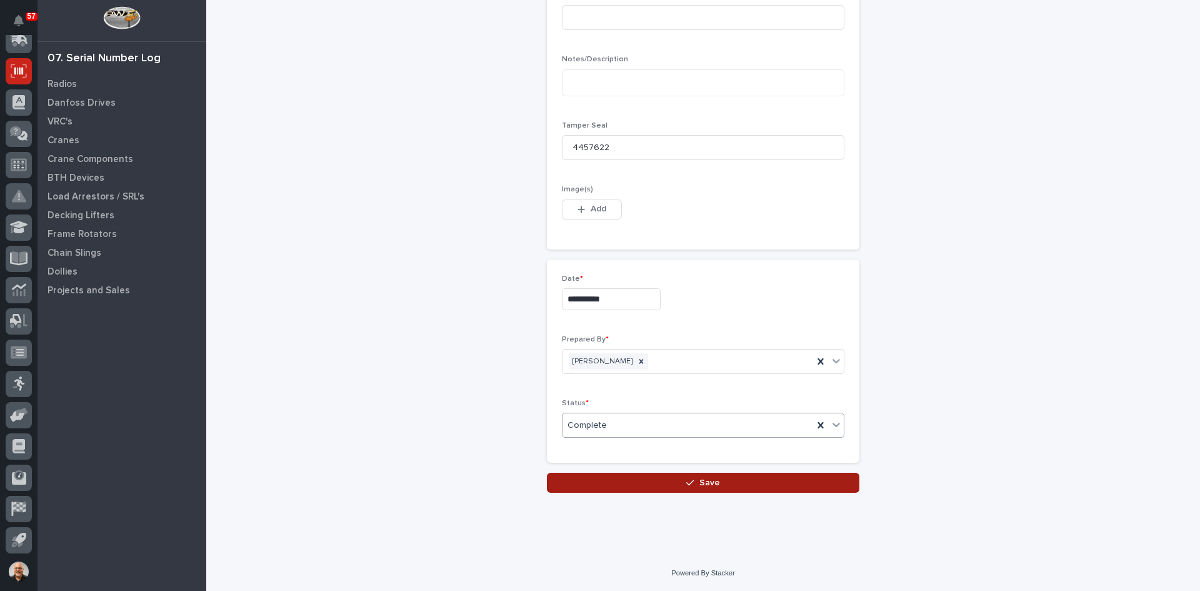
click at [702, 486] on span "Save" at bounding box center [709, 482] width 21 height 11
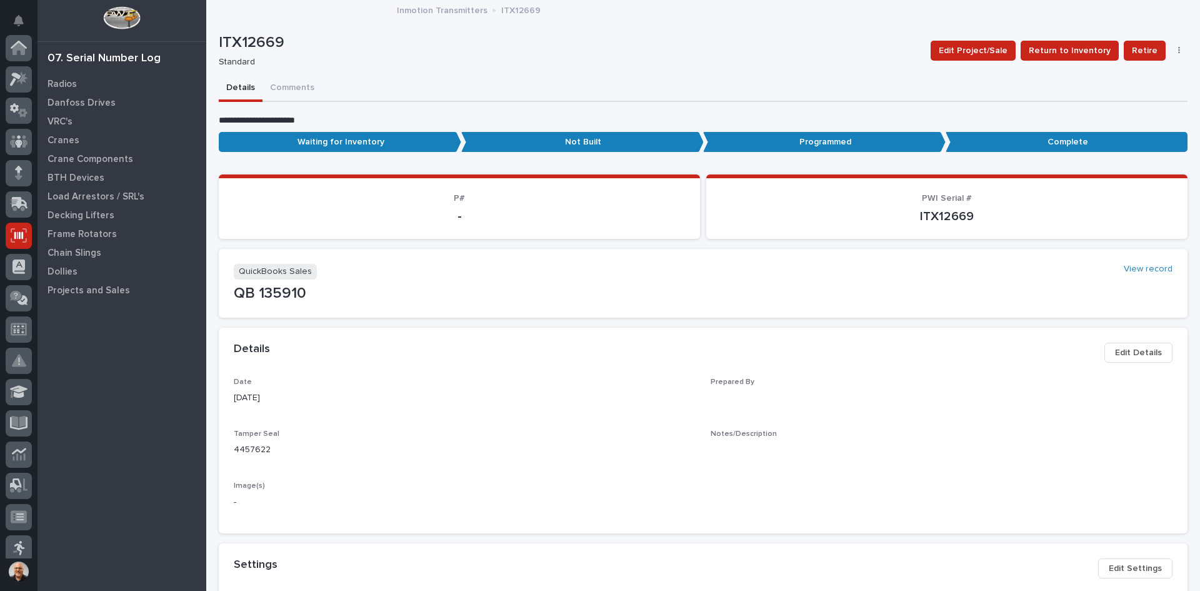
scroll to position [164, 0]
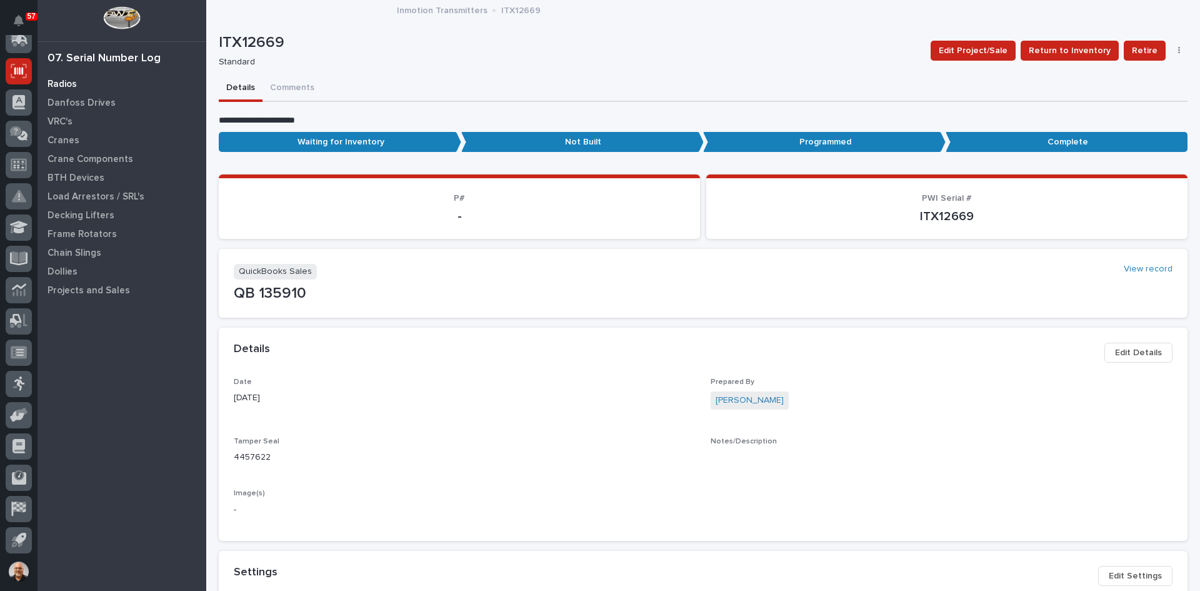
click at [60, 85] on p "Radios" at bounding box center [61, 84] width 29 height 11
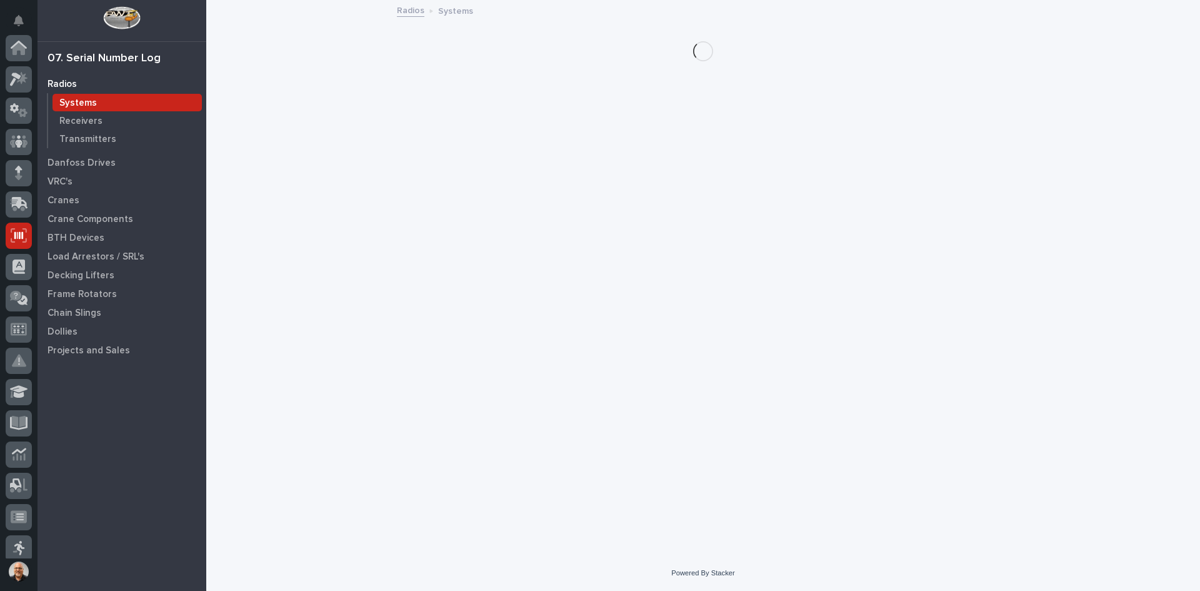
scroll to position [164, 0]
